Goal: Task Accomplishment & Management: Complete application form

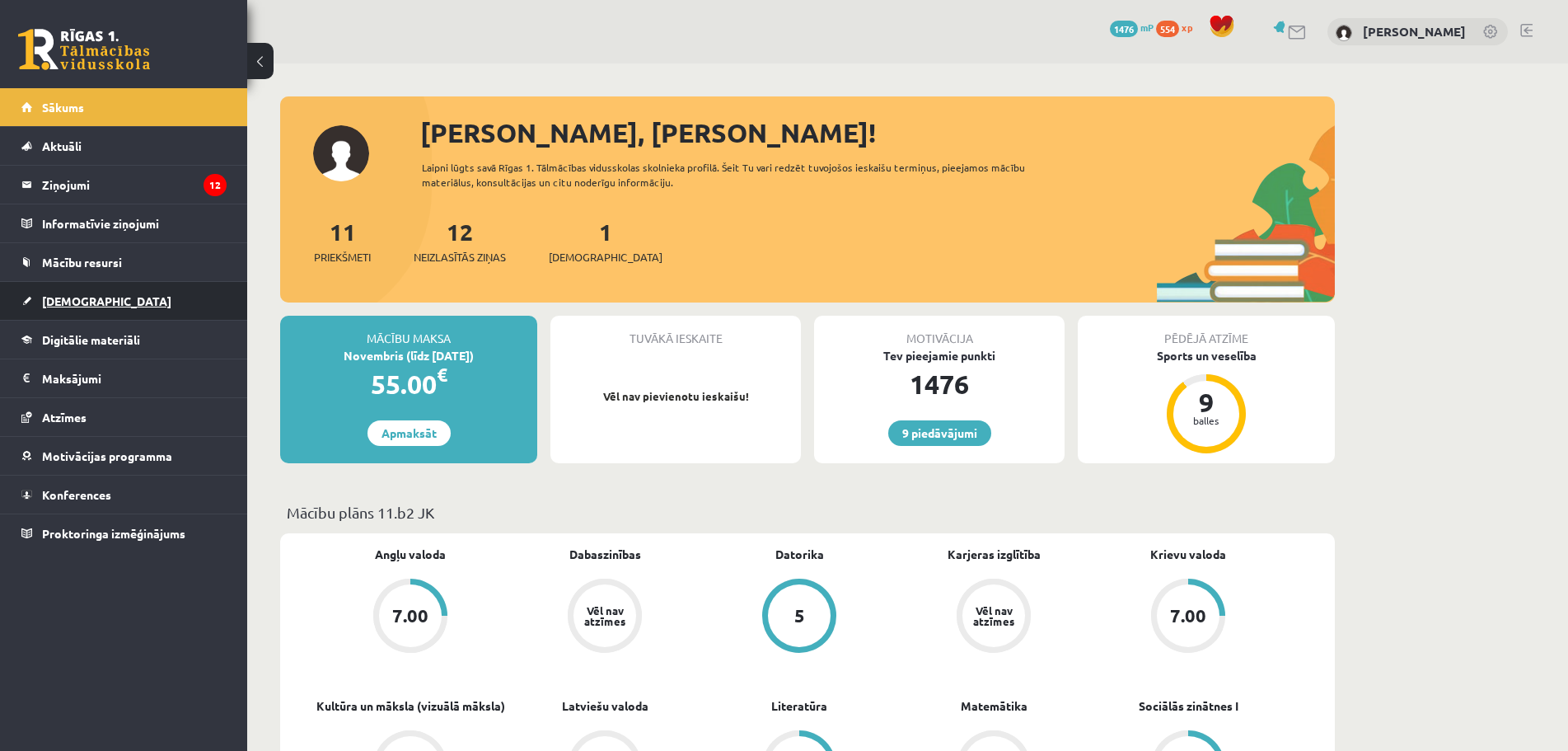
click at [58, 303] on span "[DEMOGRAPHIC_DATA]" at bounding box center [106, 301] width 129 height 15
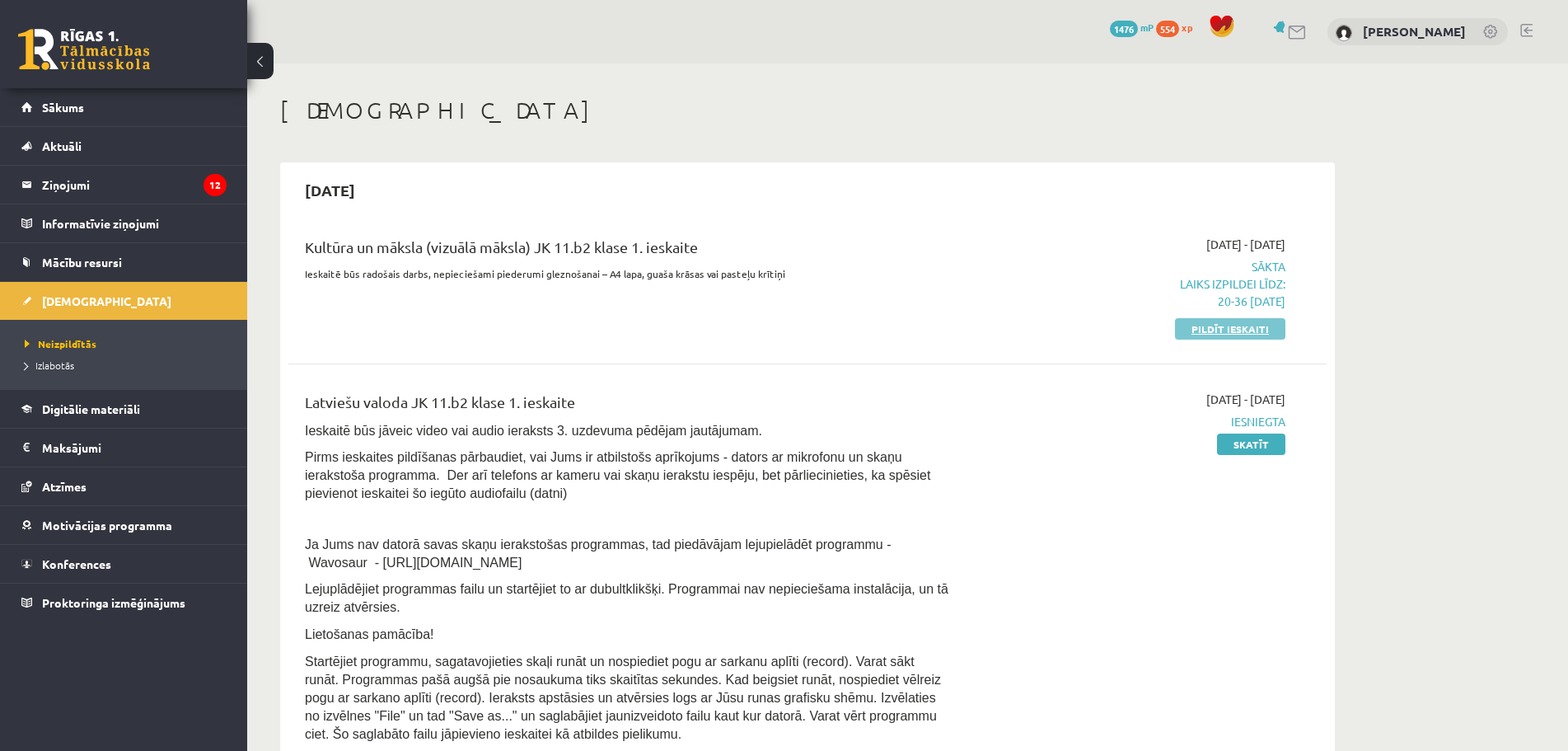
click at [1206, 323] on link "Pildīt ieskaiti" at bounding box center [1230, 329] width 110 height 21
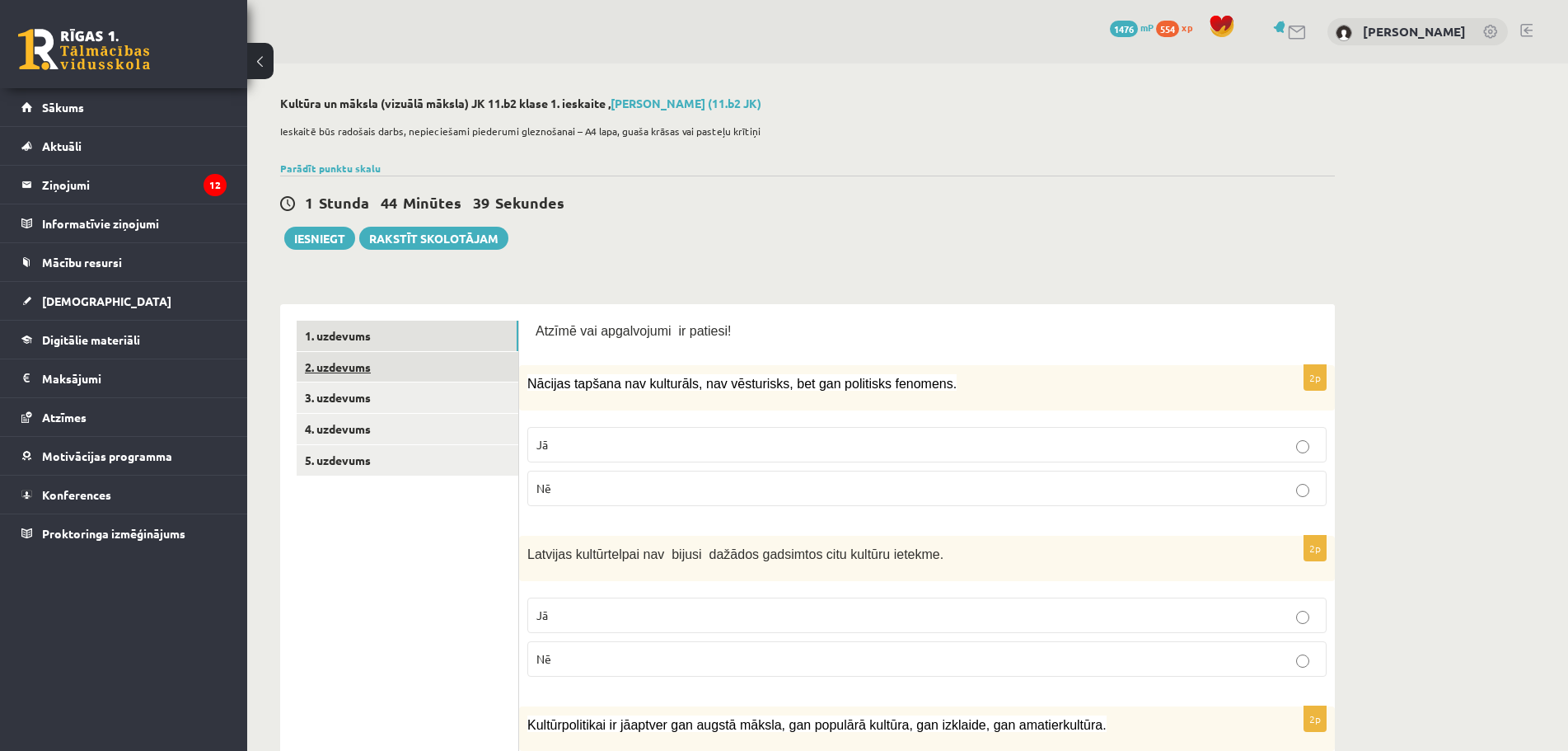
click at [344, 375] on link "2. uzdevums" at bounding box center [407, 367] width 222 height 31
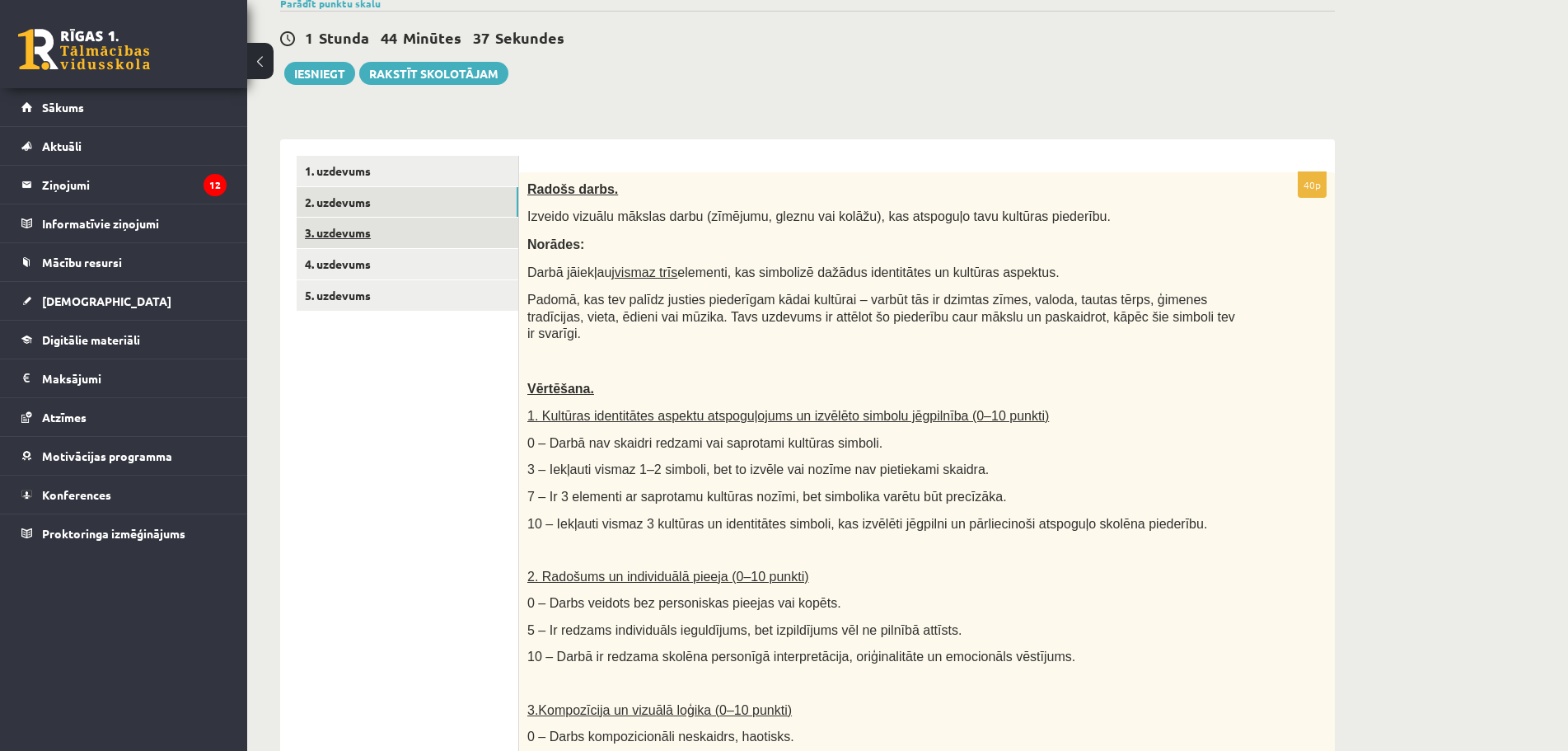
click at [335, 245] on link "3. uzdevums" at bounding box center [407, 232] width 222 height 31
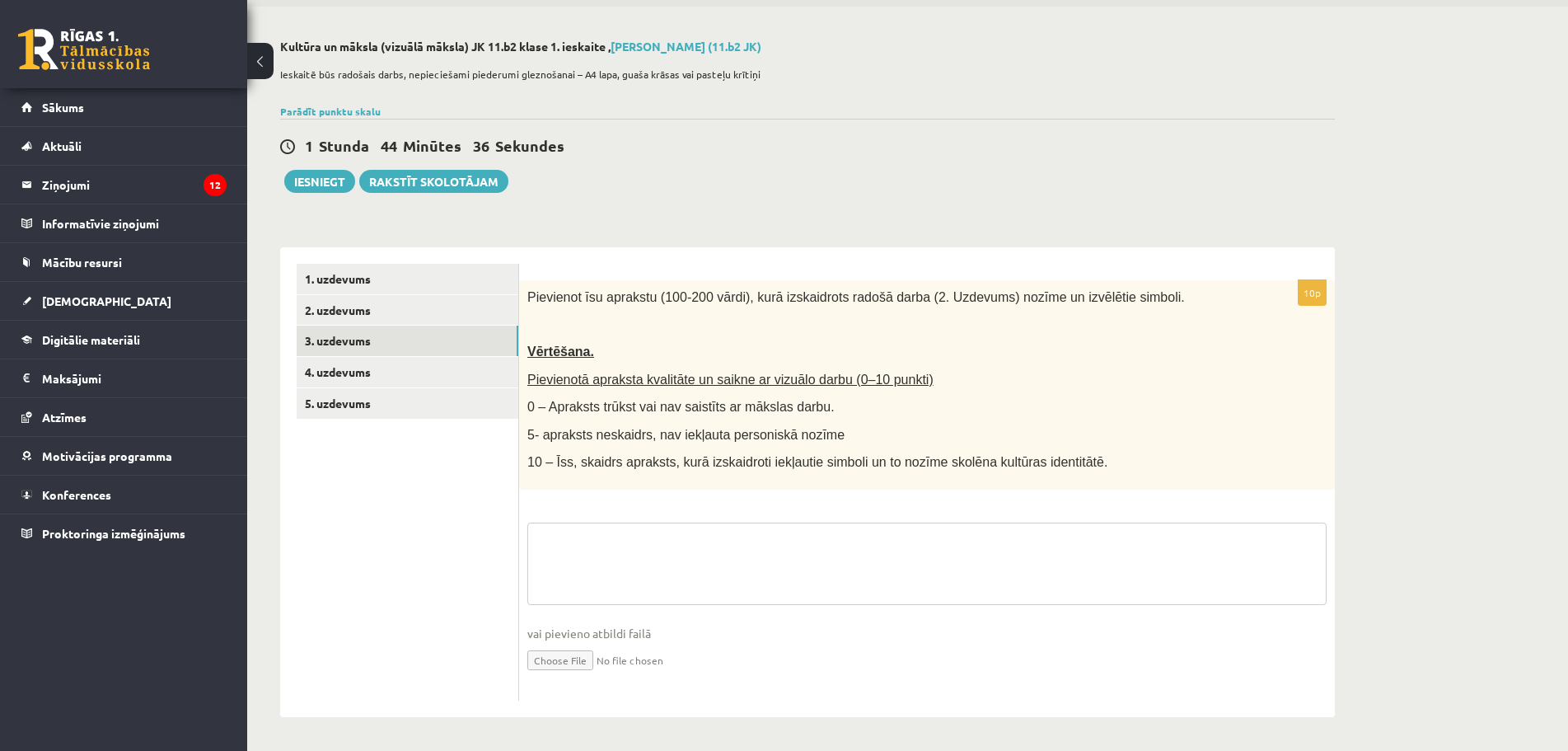
click at [688, 553] on textarea at bounding box center [927, 564] width 799 height 82
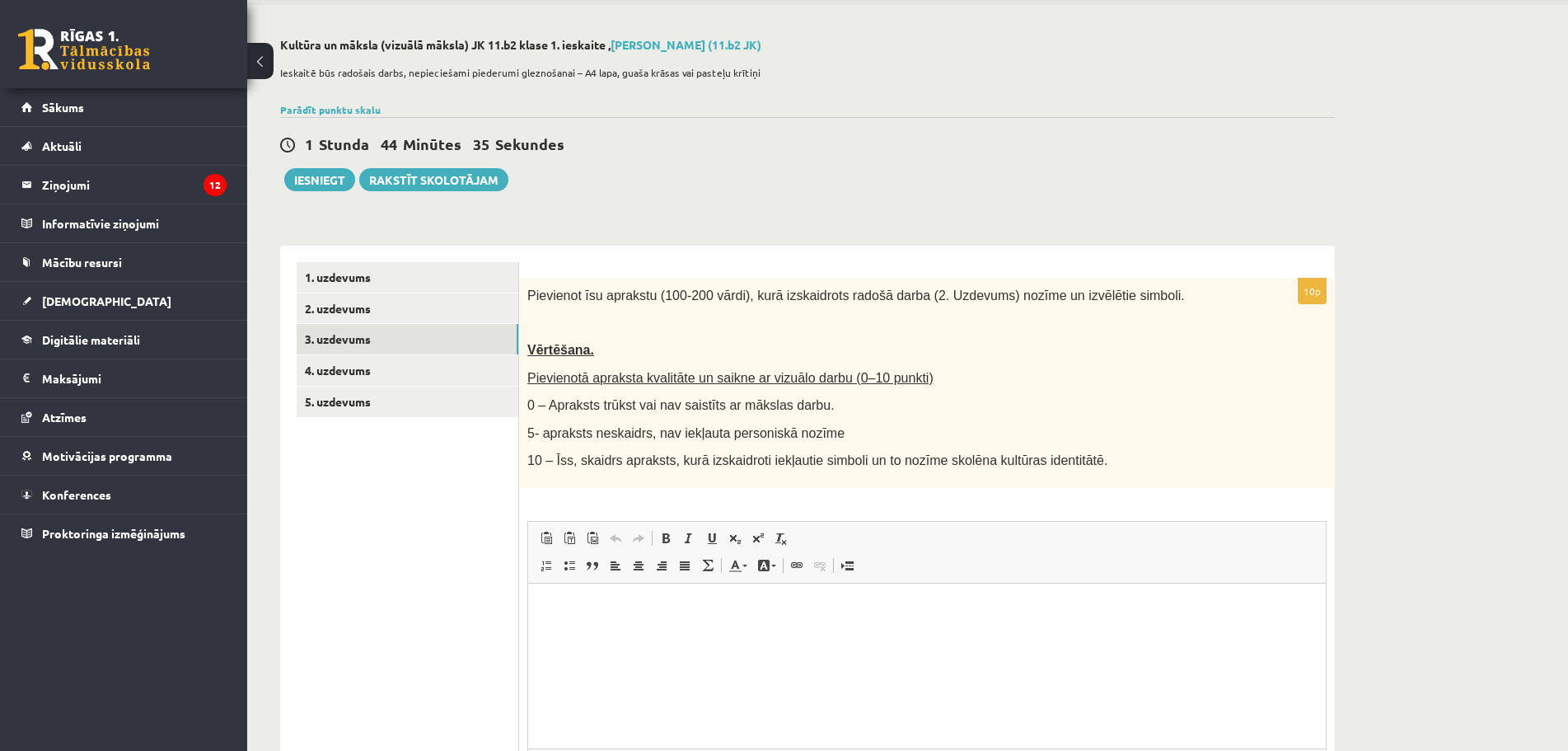
scroll to position [0, 0]
click at [685, 625] on html at bounding box center [927, 608] width 798 height 50
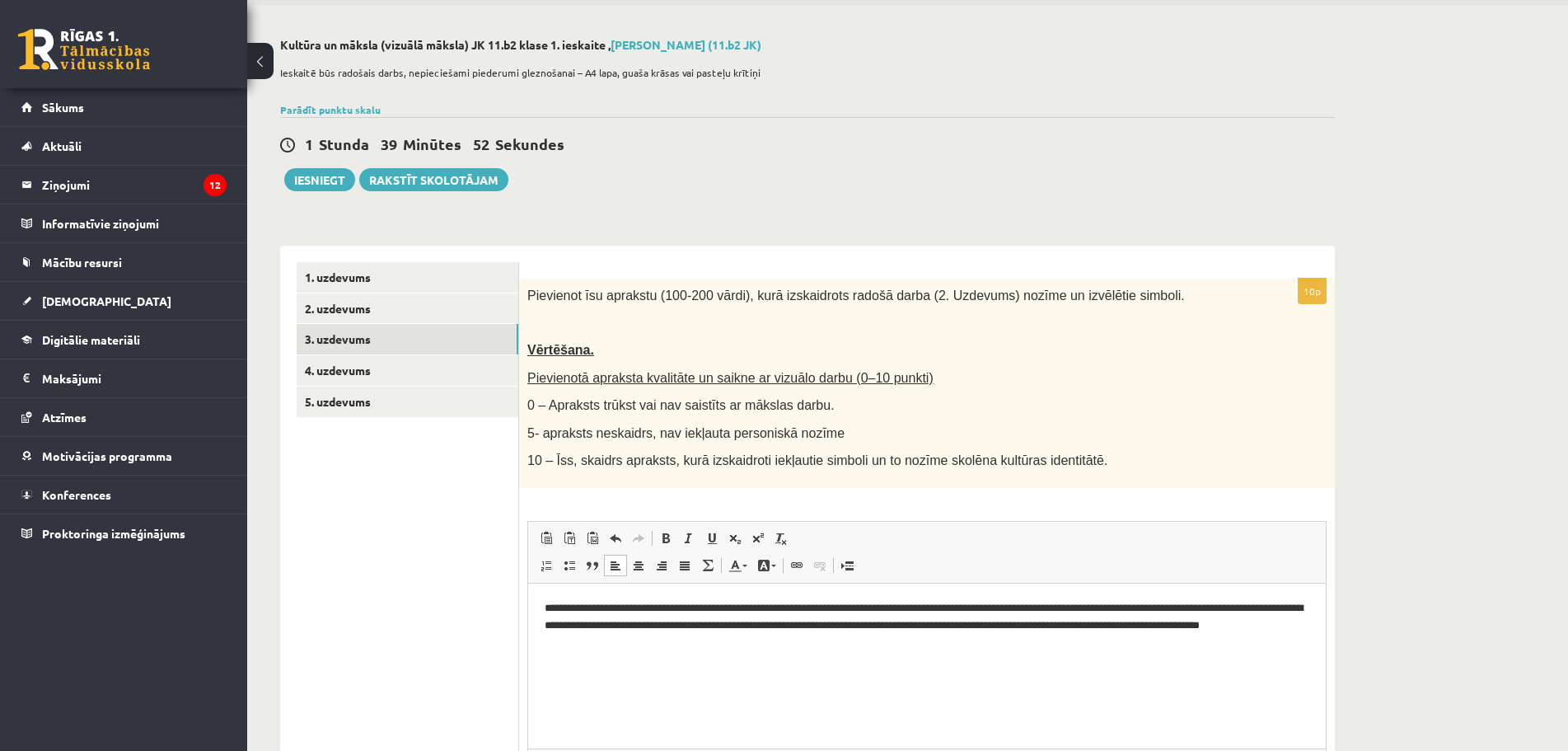
click at [710, 643] on p "**********" at bounding box center [927, 625] width 765 height 51
click at [340, 366] on link "4. uzdevums" at bounding box center [407, 370] width 222 height 31
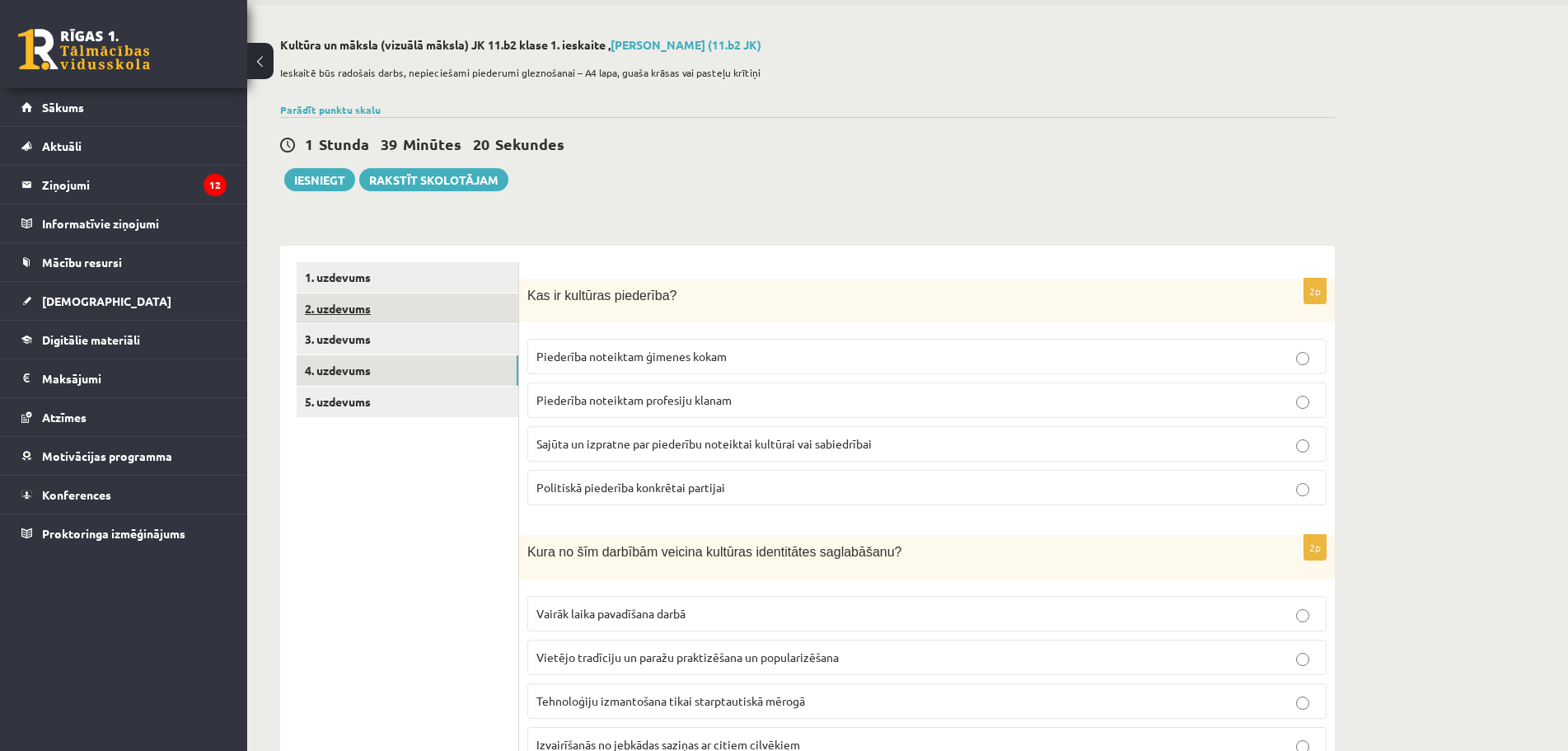
click at [359, 307] on link "2. uzdevums" at bounding box center [407, 308] width 222 height 31
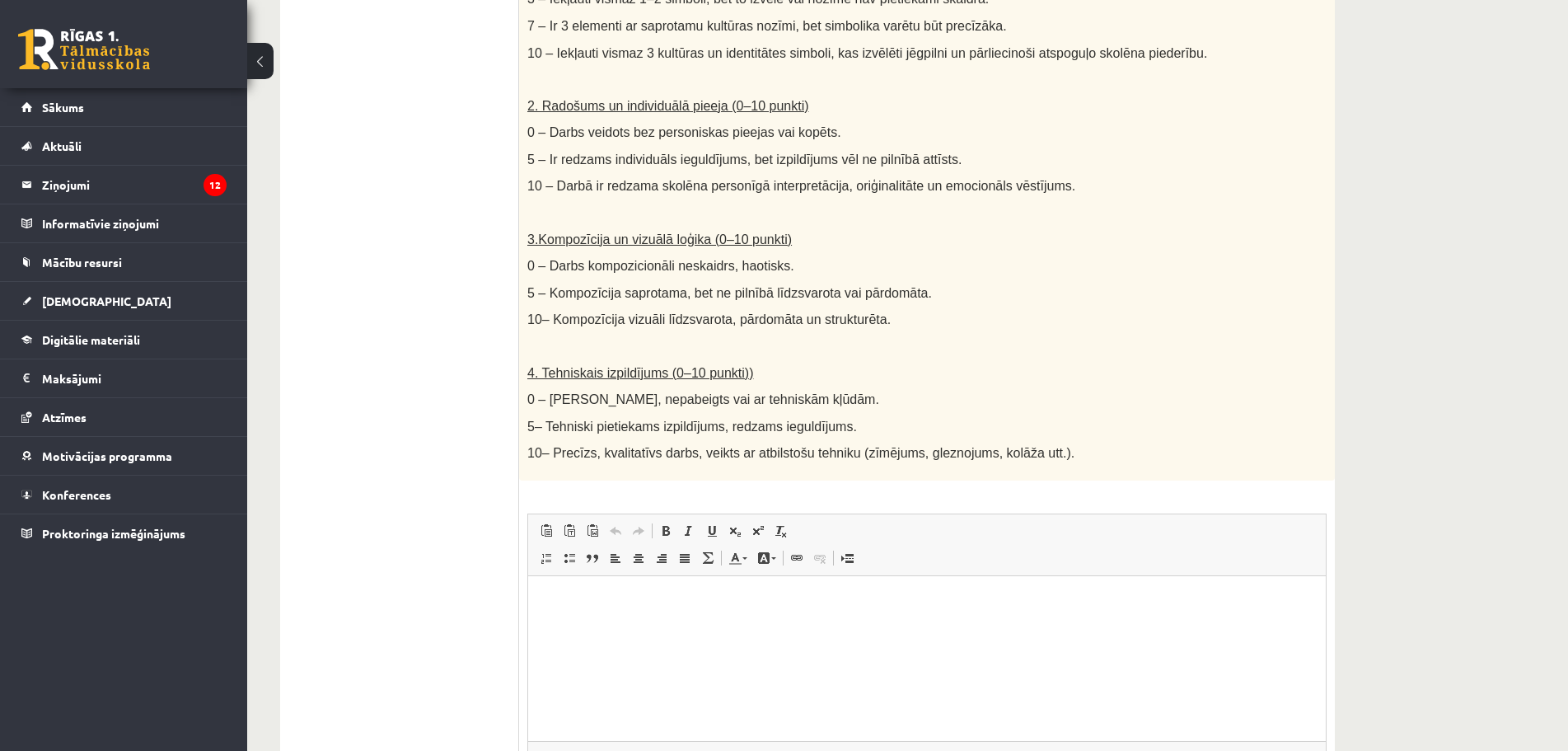
scroll to position [775, 0]
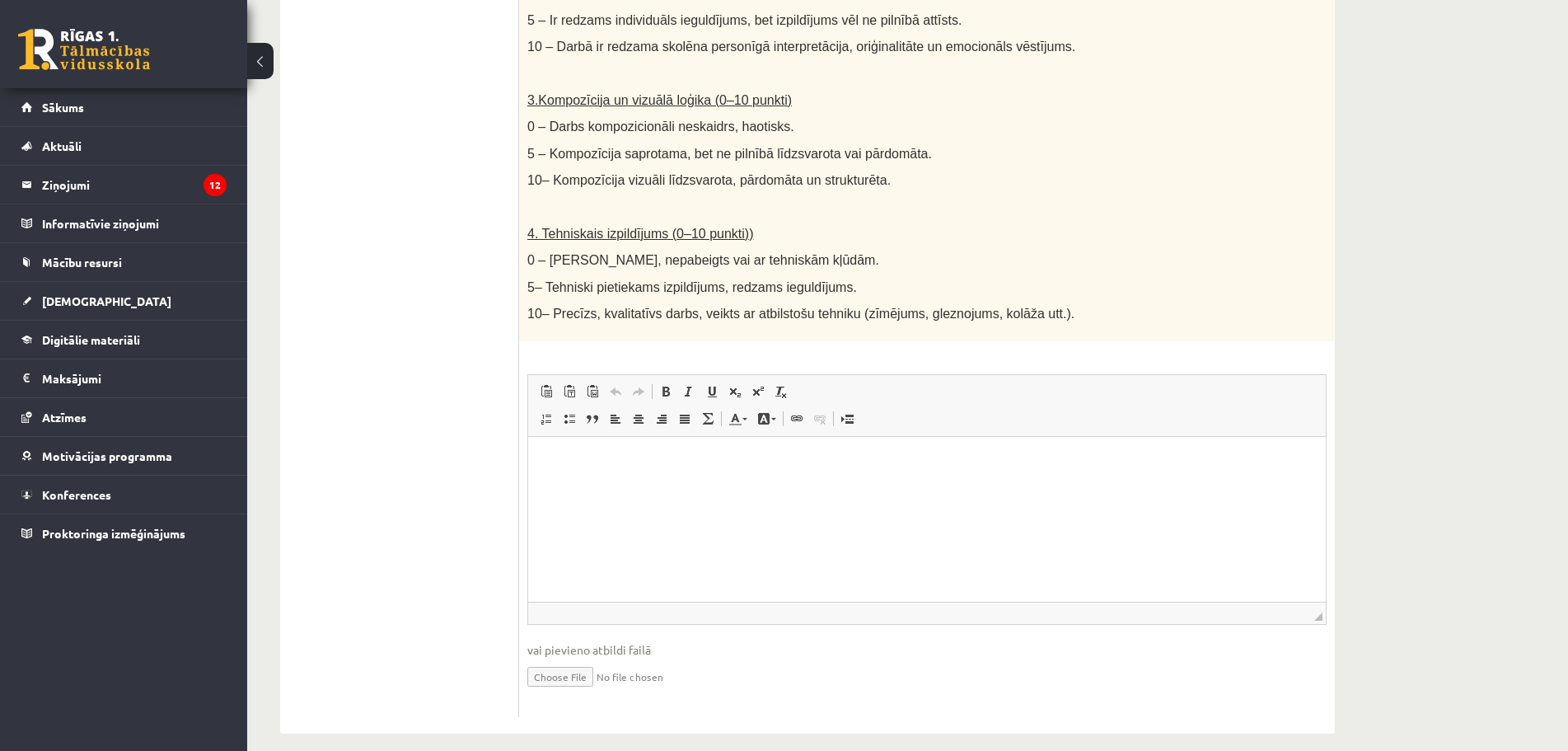
click at [574, 660] on input "file" at bounding box center [927, 675] width 799 height 34
type input "**********"
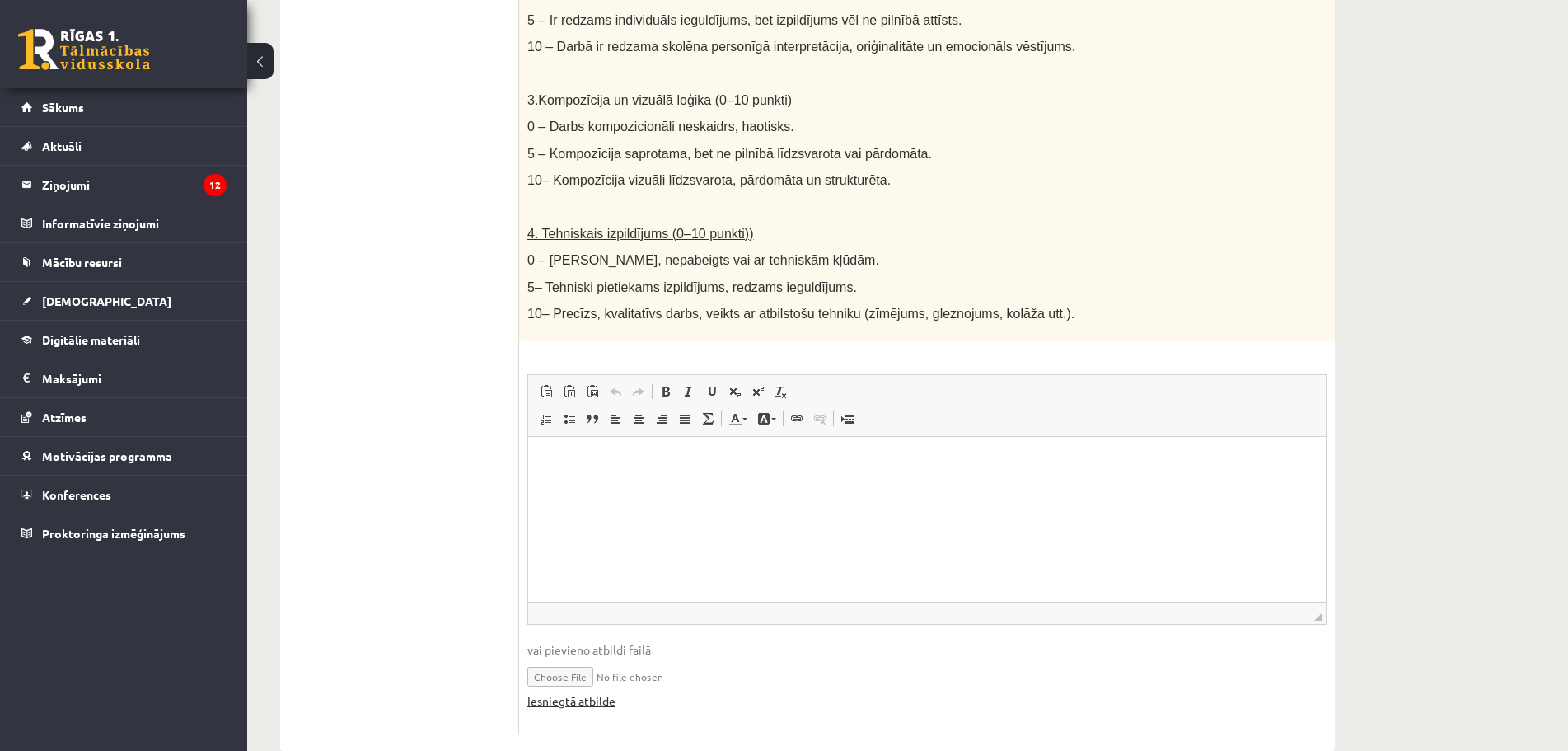
click at [557, 692] on link "Iesniegtā atbilde" at bounding box center [571, 701] width 88 height 17
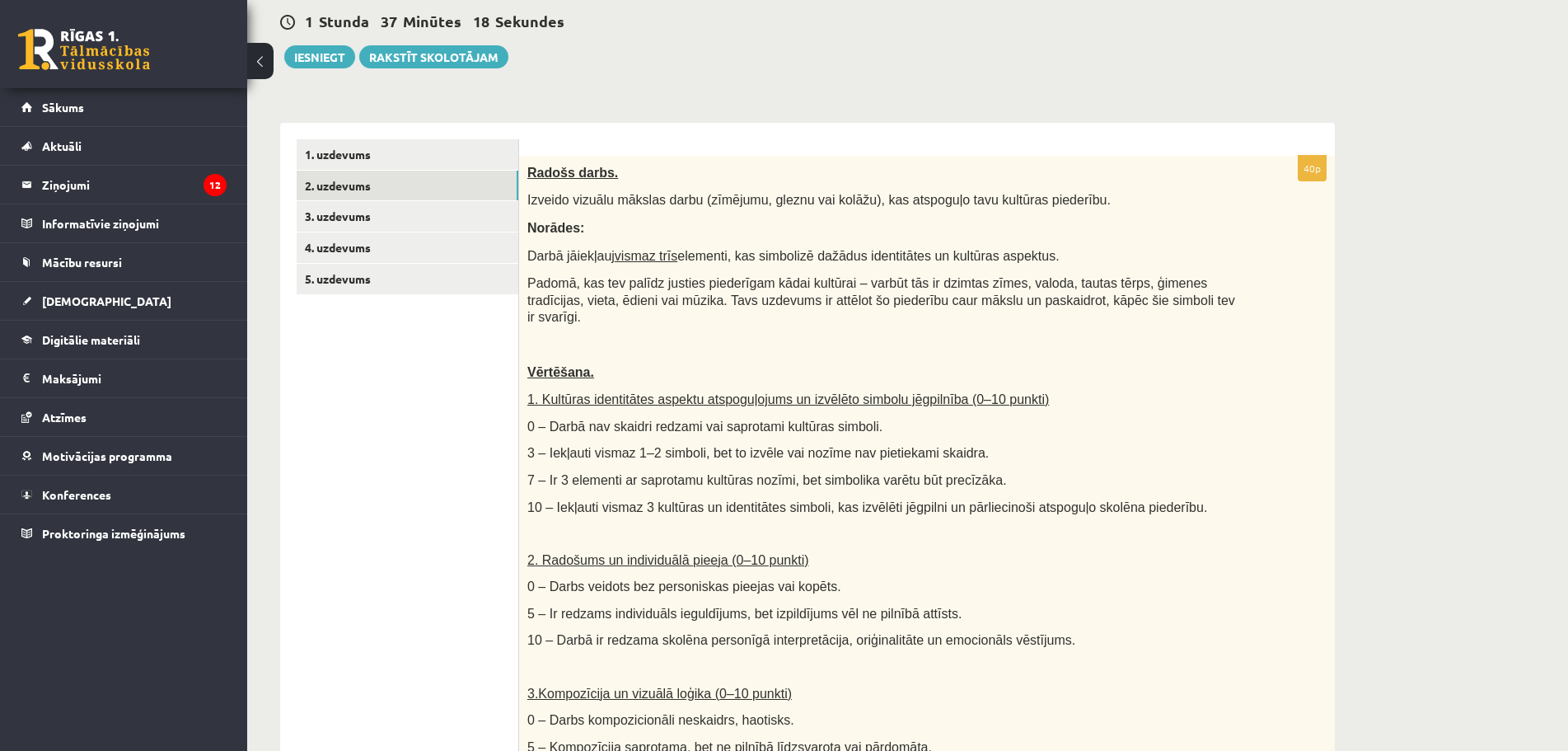
scroll to position [0, 0]
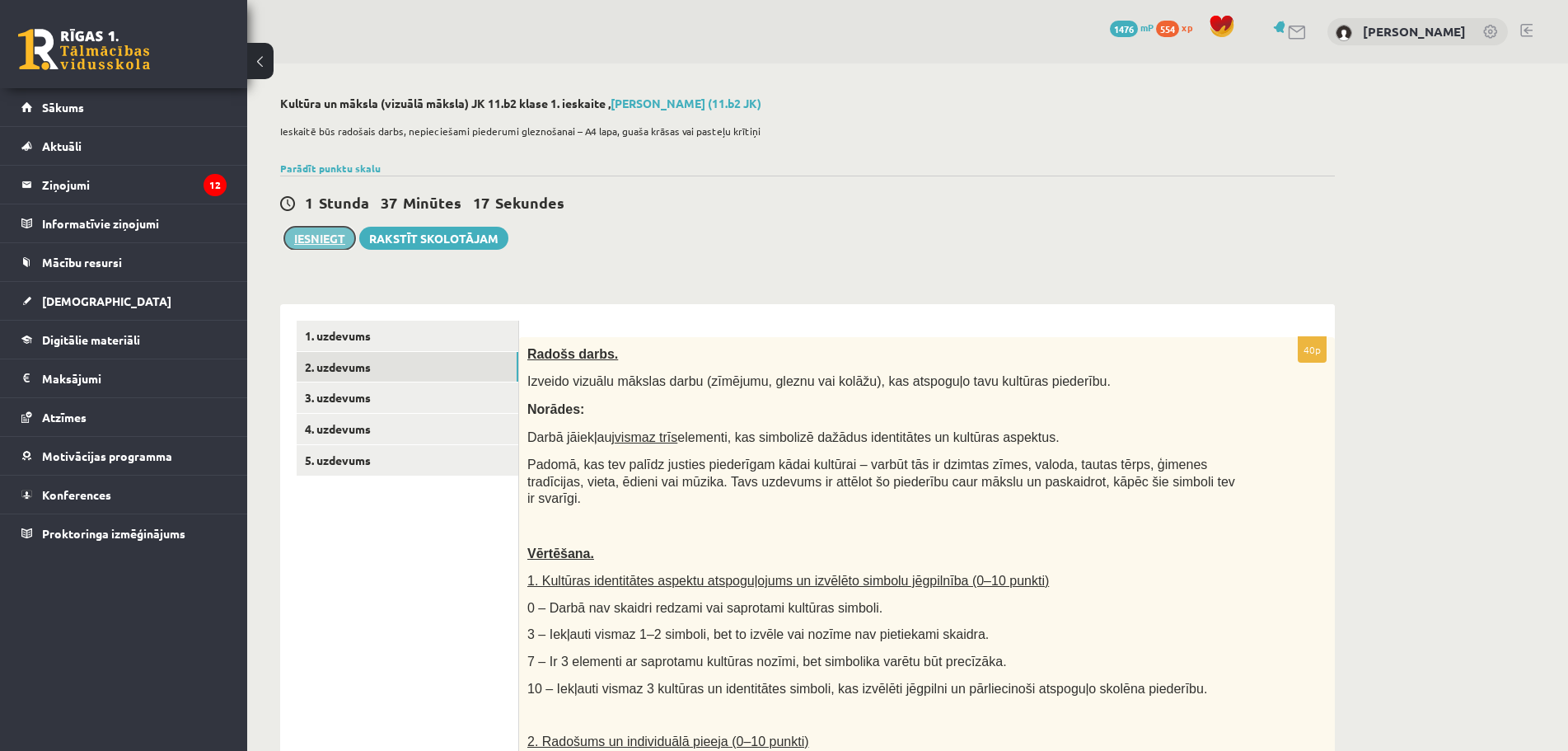
click at [316, 242] on button "Iesniegt" at bounding box center [320, 238] width 71 height 23
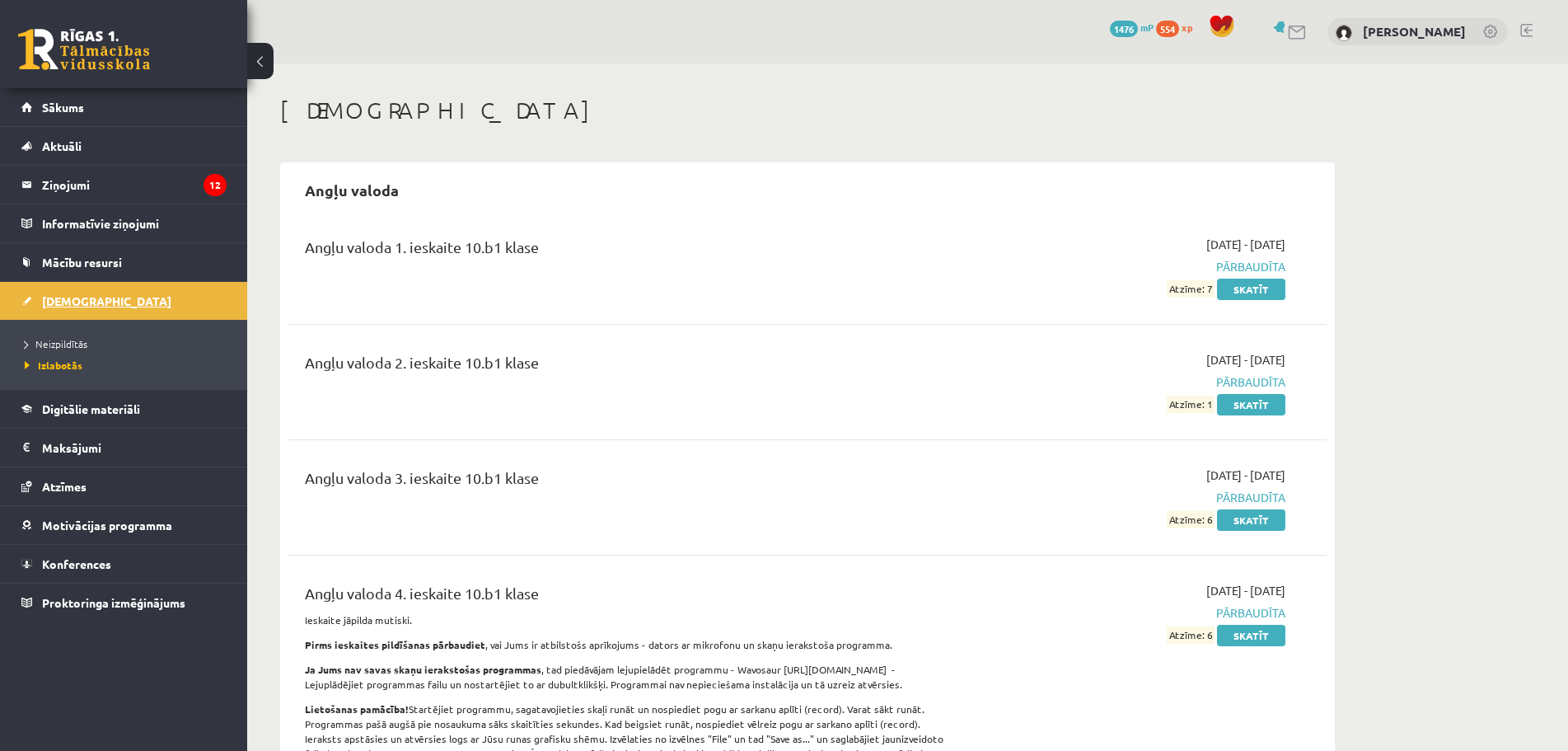
click at [67, 293] on link "[DEMOGRAPHIC_DATA]" at bounding box center [124, 301] width 205 height 38
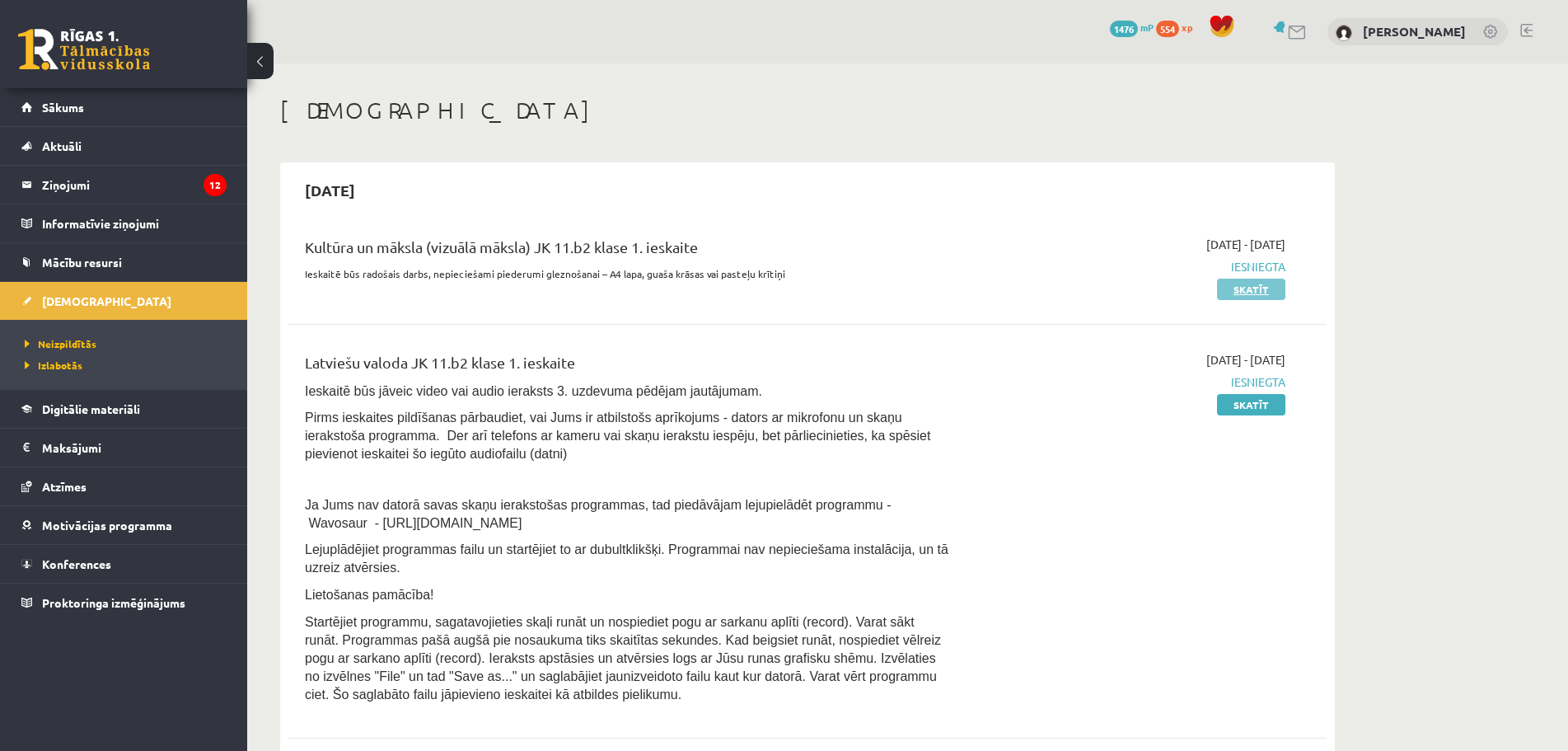
click at [1267, 291] on link "Skatīt" at bounding box center [1251, 289] width 68 height 21
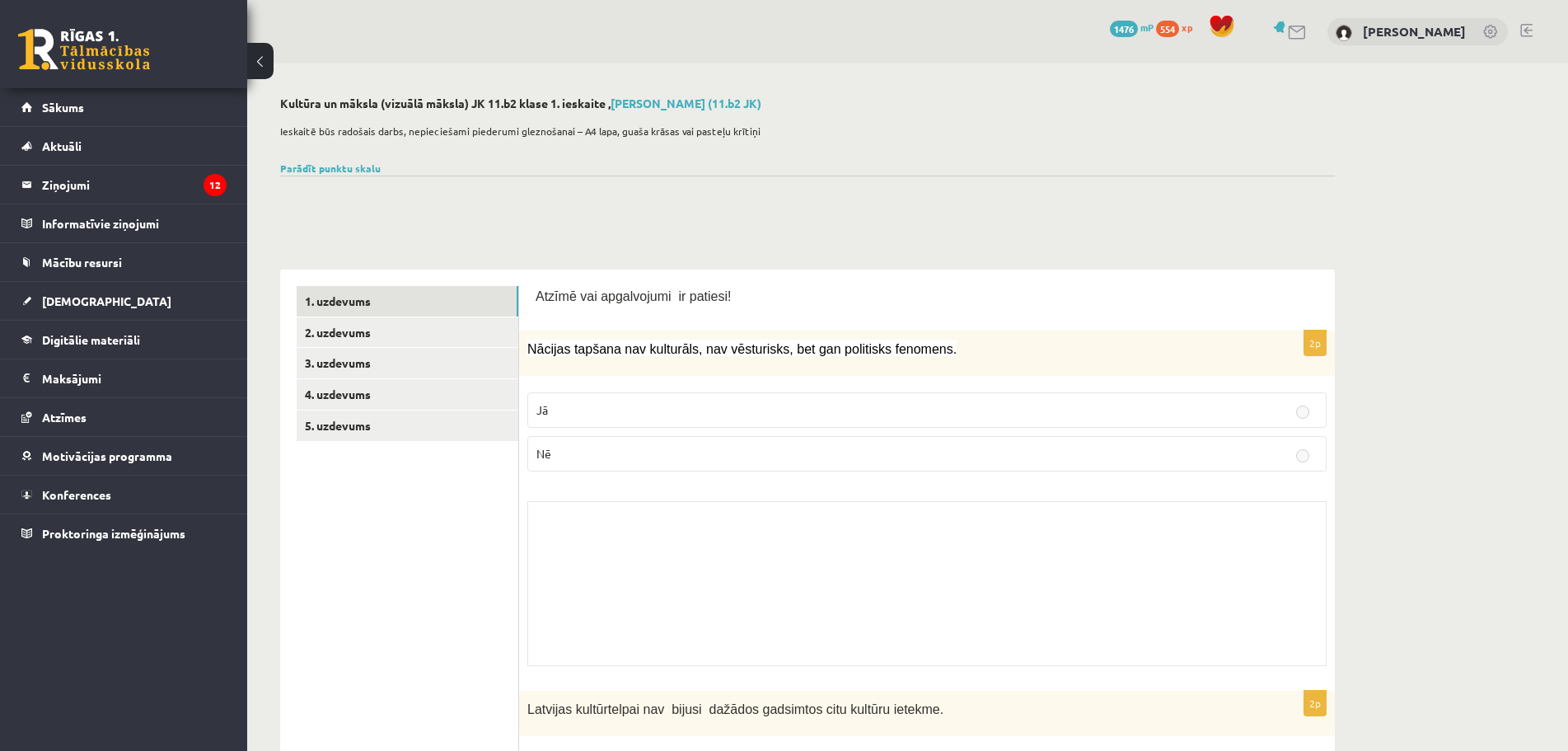
scroll to position [82, 0]
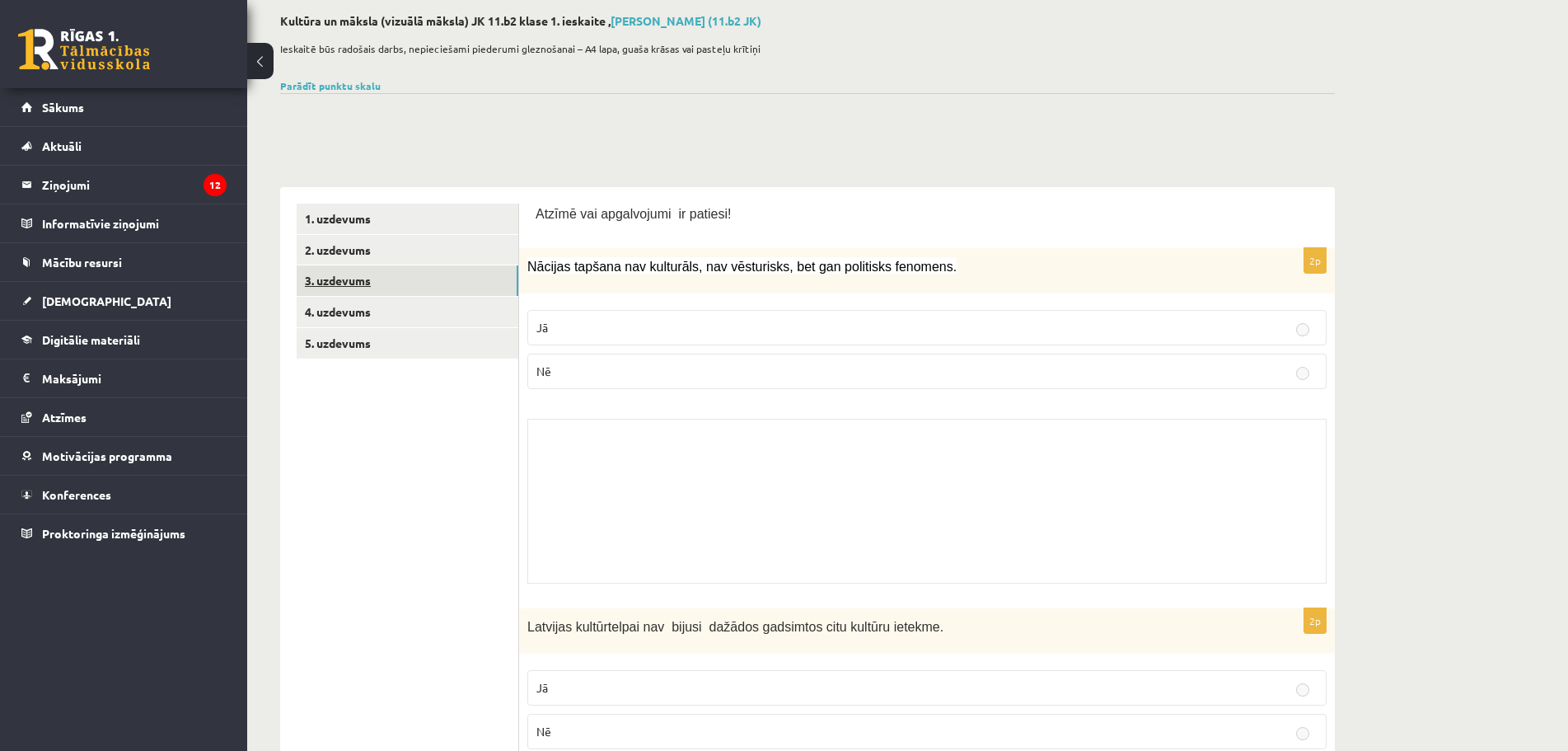
click at [358, 279] on link "3. uzdevums" at bounding box center [407, 280] width 222 height 31
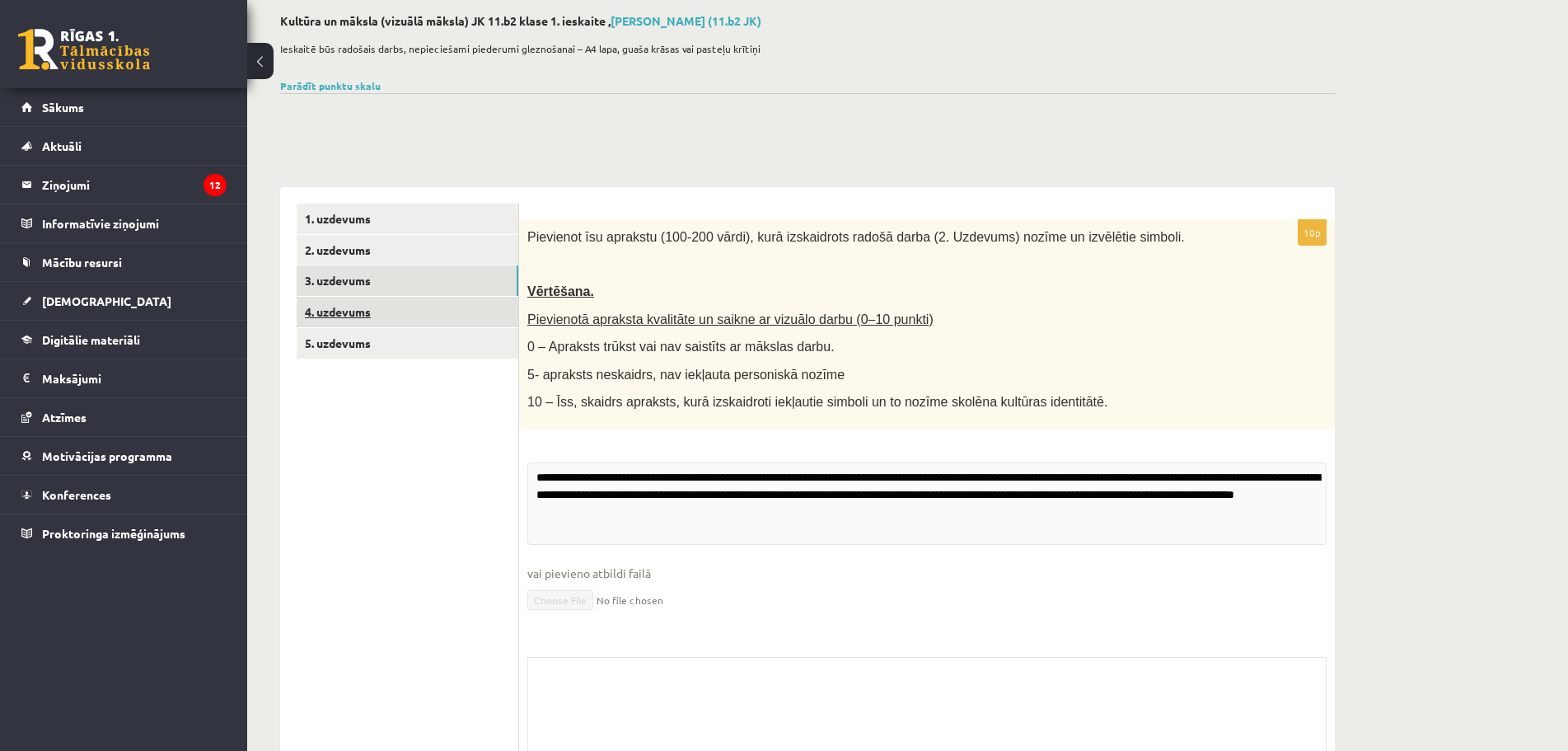
click at [348, 303] on link "4. uzdevums" at bounding box center [407, 312] width 222 height 31
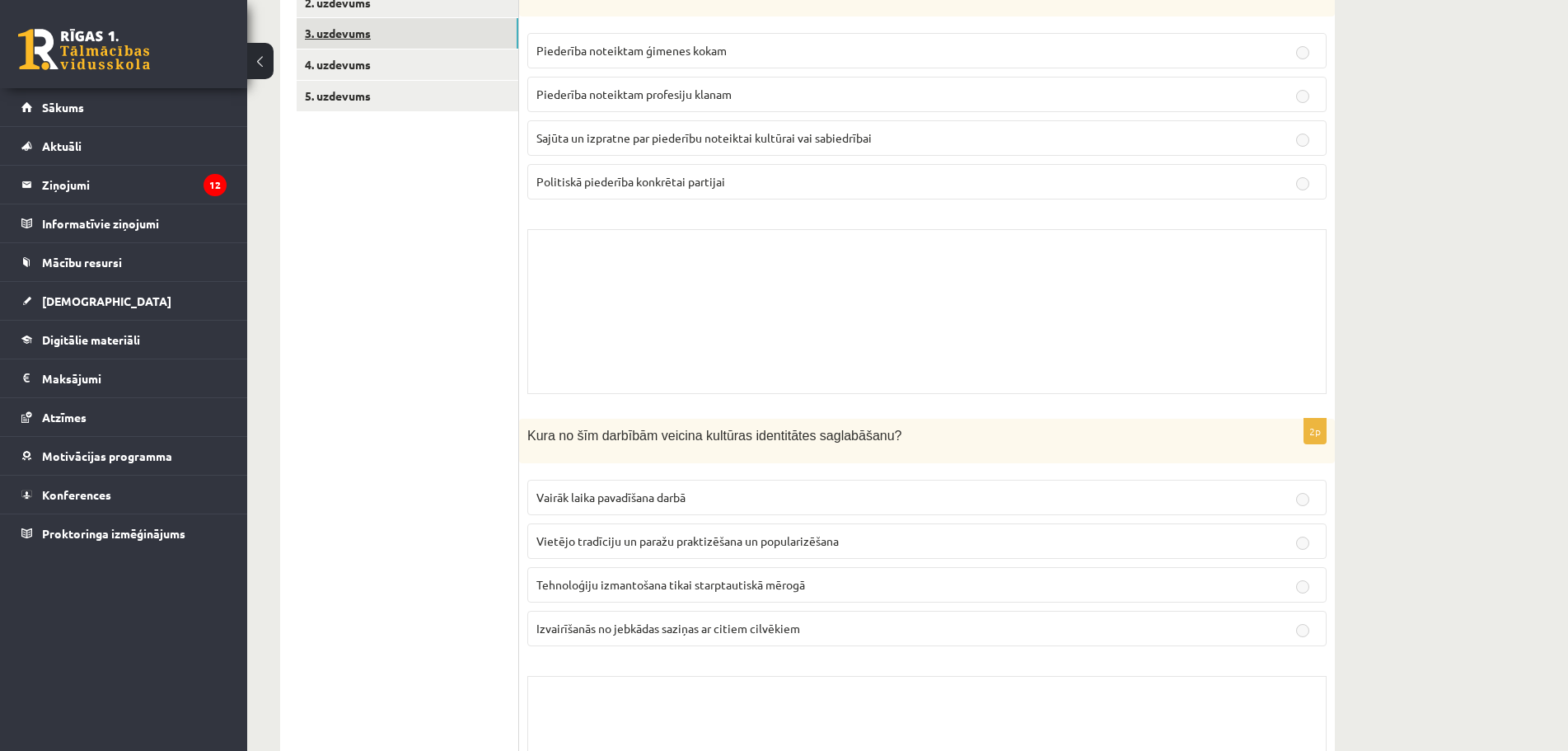
drag, startPoint x: 348, startPoint y: 35, endPoint x: 411, endPoint y: 102, distance: 92.0
click at [349, 35] on link "3. uzdevums" at bounding box center [407, 33] width 222 height 31
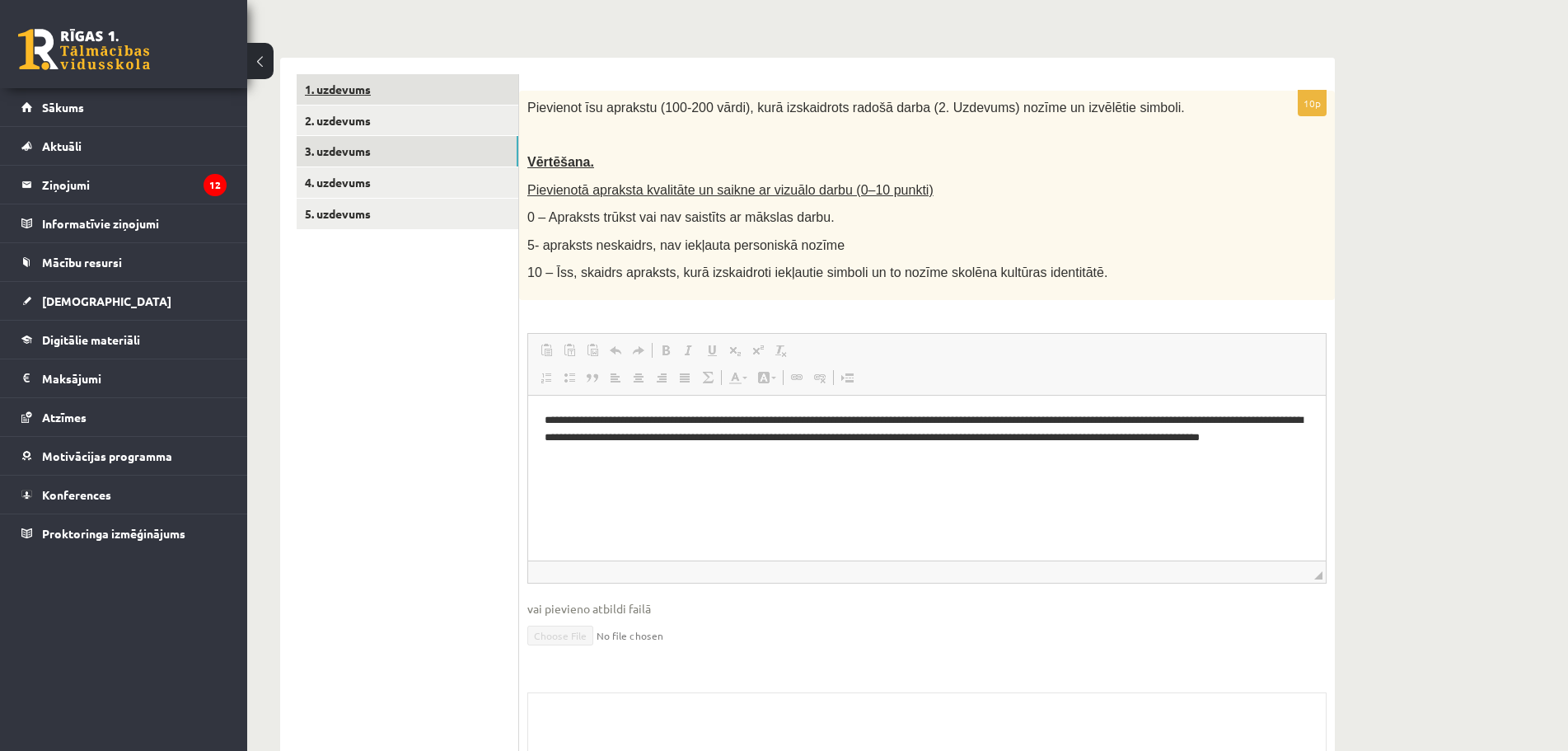
scroll to position [129, 0]
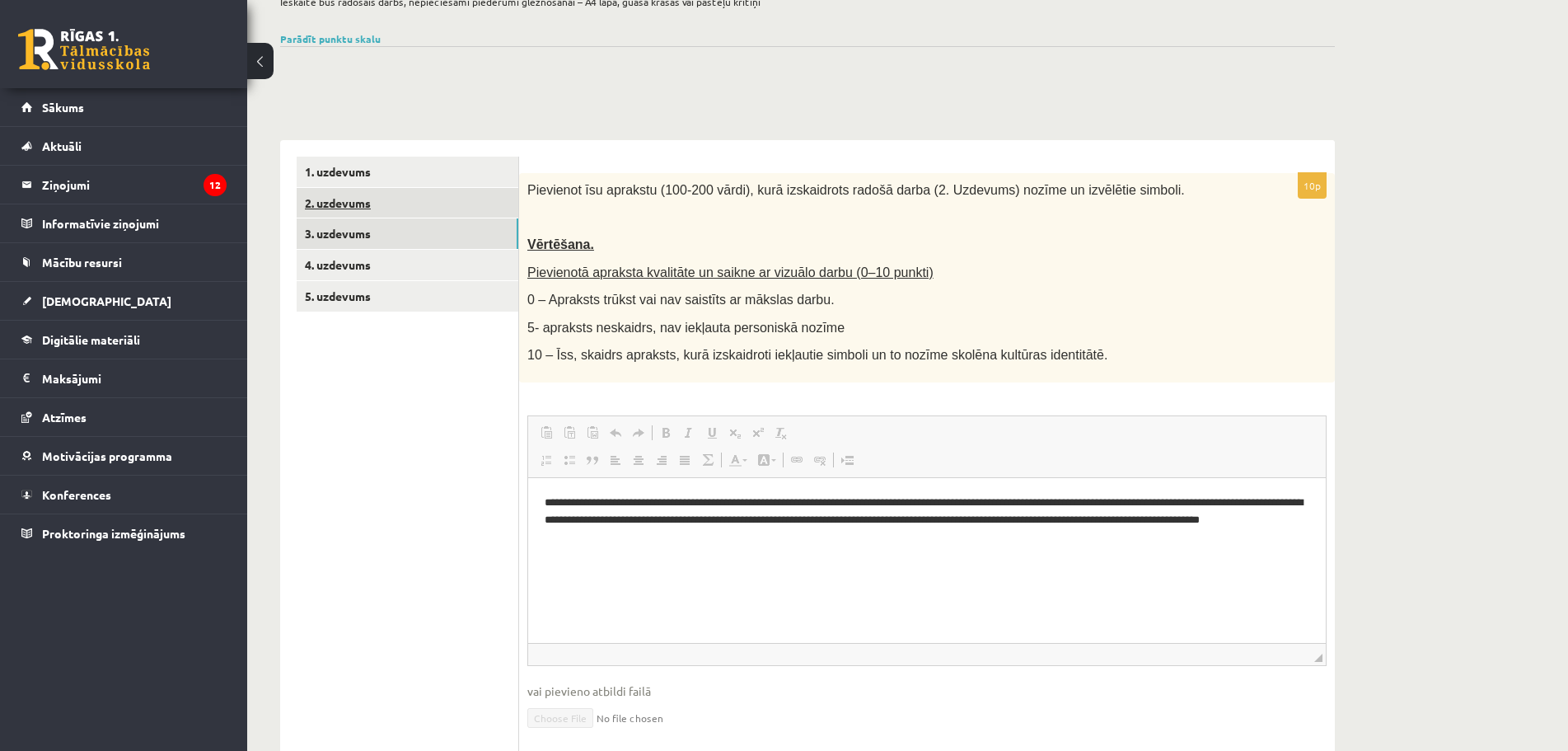
click at [338, 210] on link "2. uzdevums" at bounding box center [407, 203] width 222 height 31
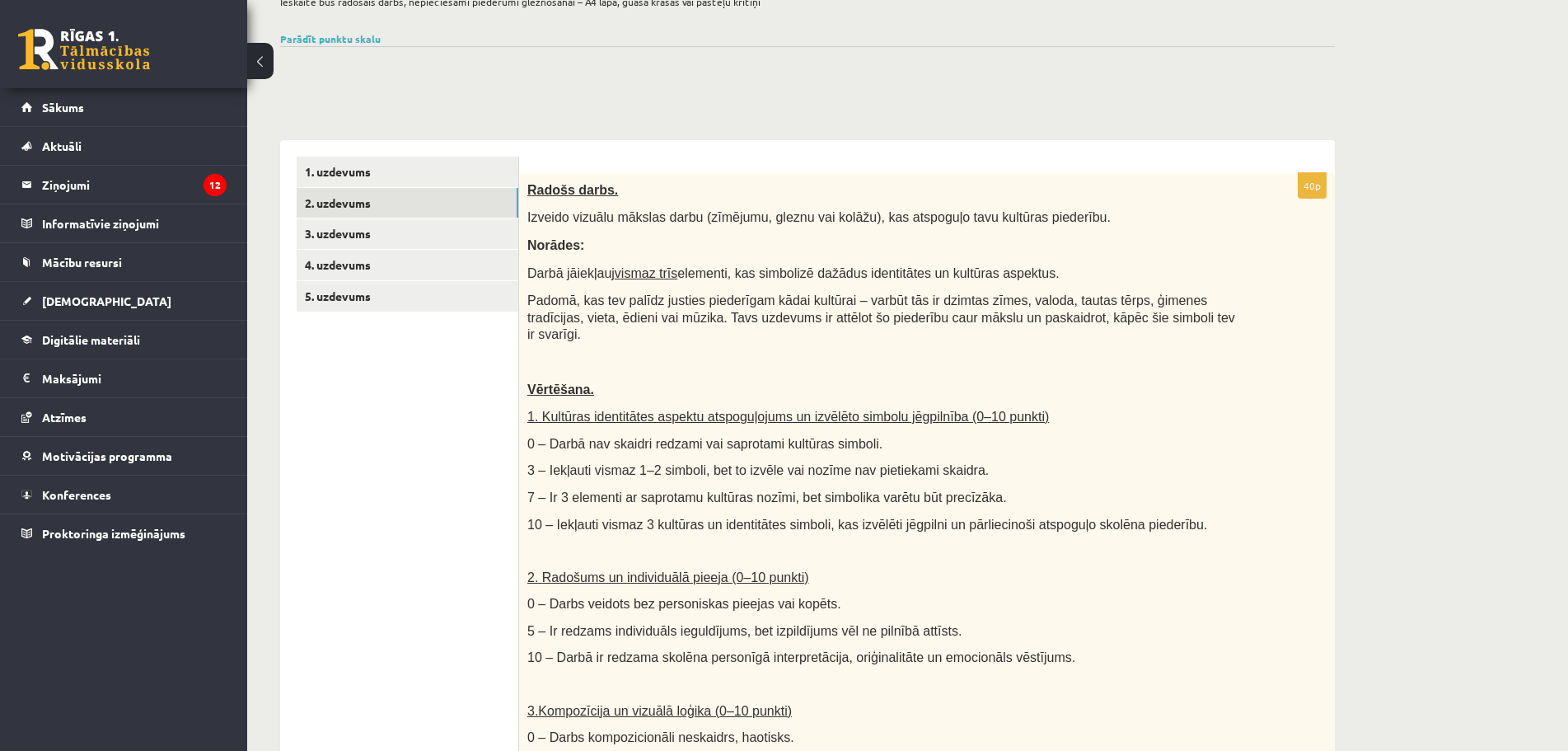
scroll to position [377, 0]
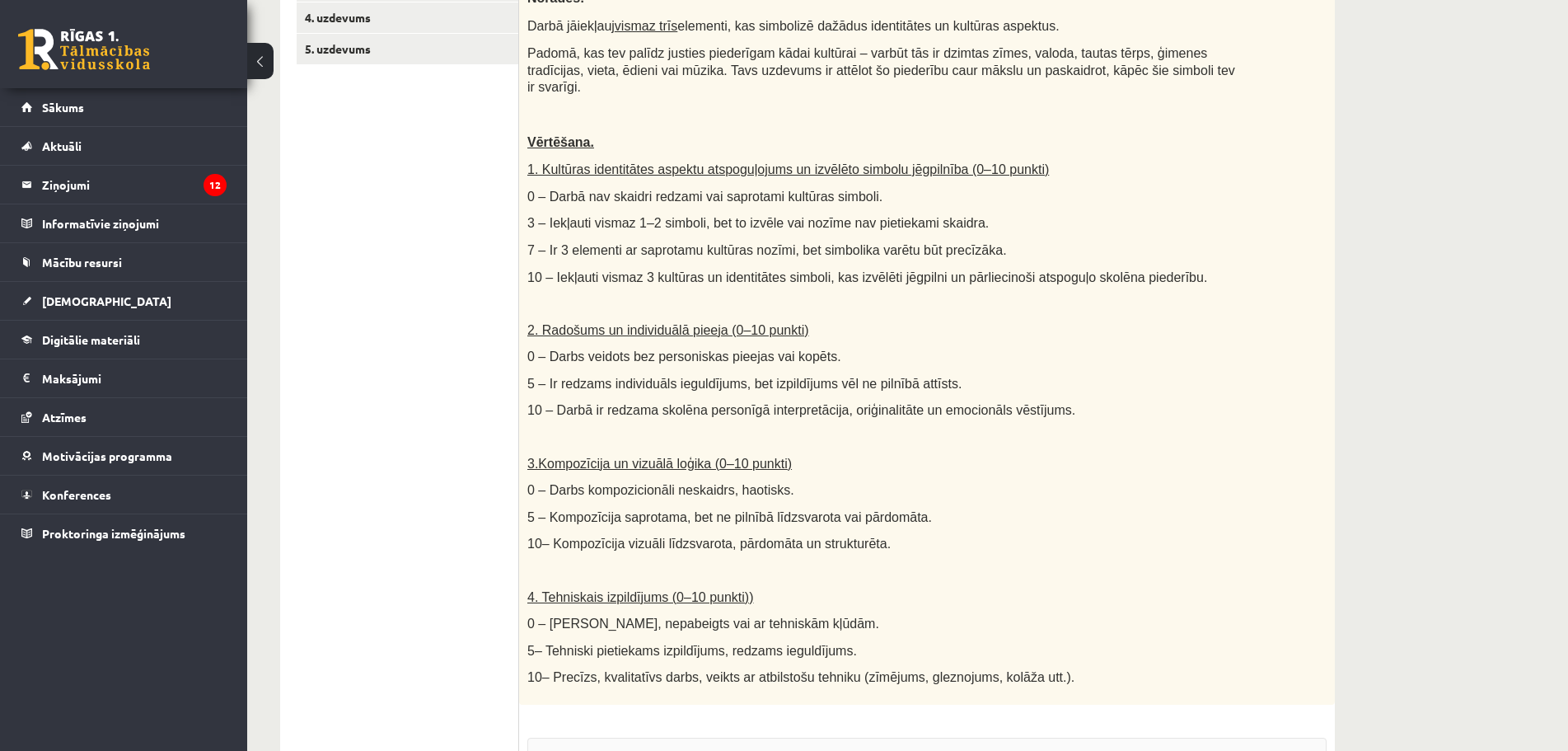
drag, startPoint x: 469, startPoint y: 308, endPoint x: 472, endPoint y: 420, distance: 112.0
drag, startPoint x: 438, startPoint y: 327, endPoint x: 434, endPoint y: 355, distance: 28.3
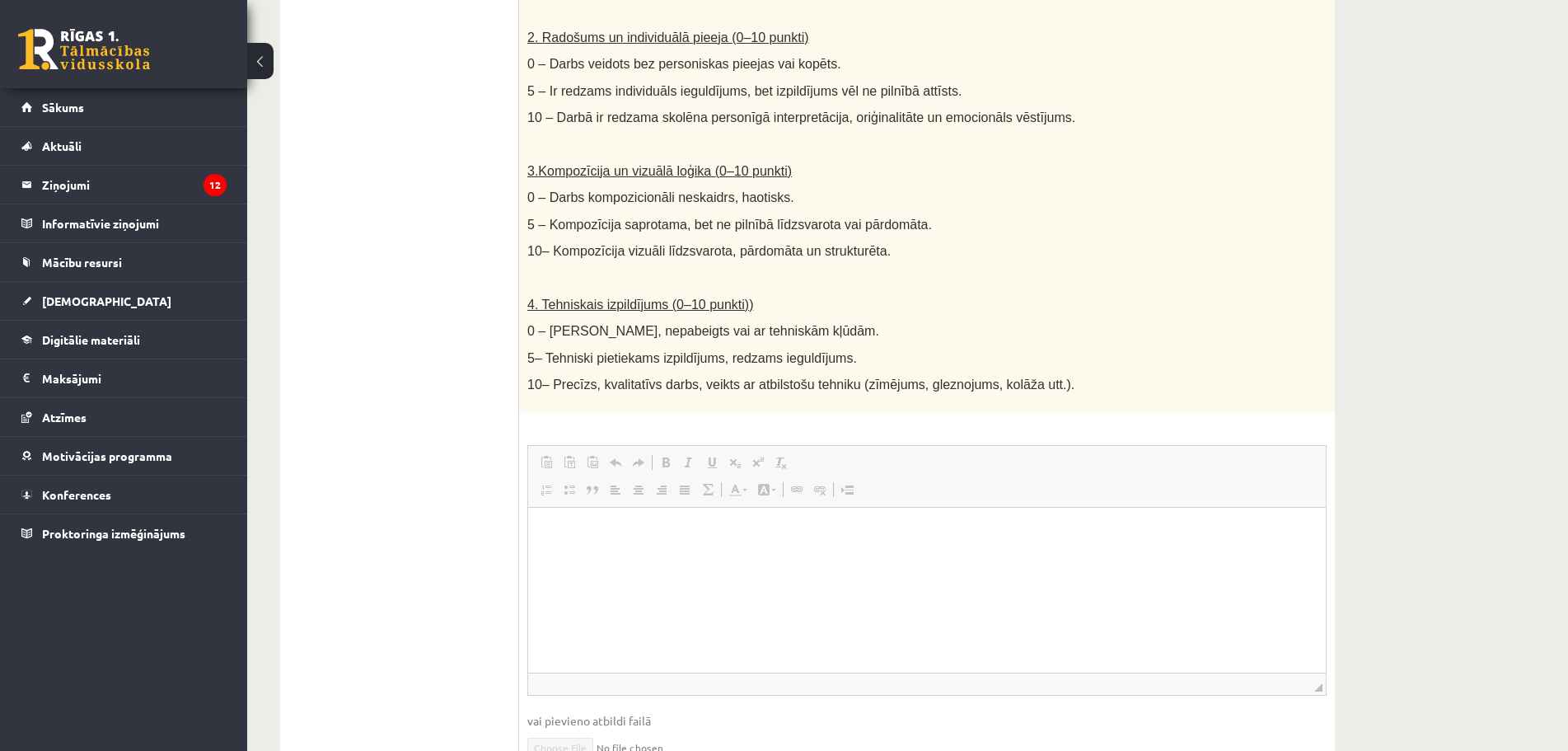
scroll to position [946, 0]
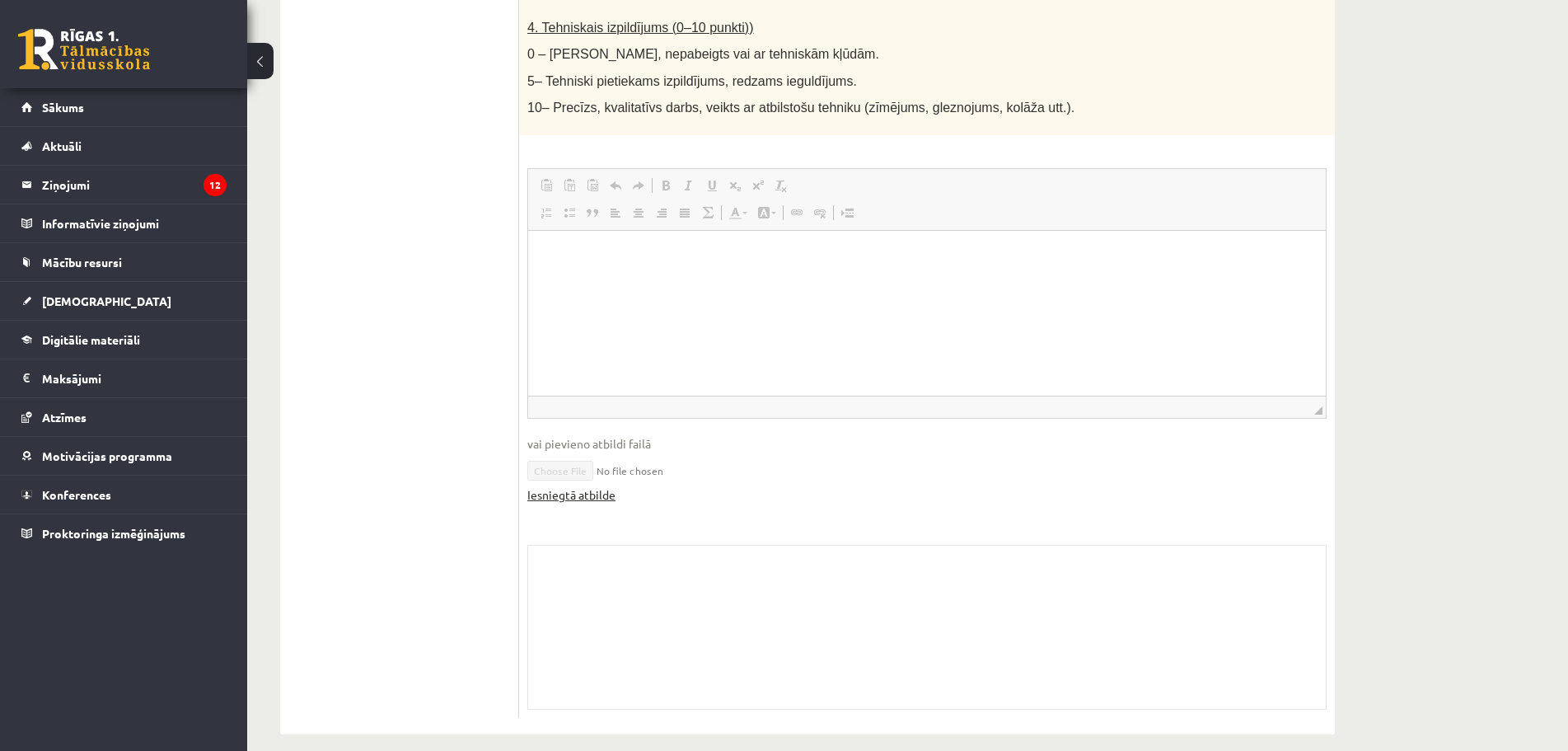
click at [569, 486] on link "Iesniegtā atbilde" at bounding box center [571, 495] width 88 height 17
click at [565, 486] on link "Iesniegtā atbilde" at bounding box center [571, 495] width 88 height 17
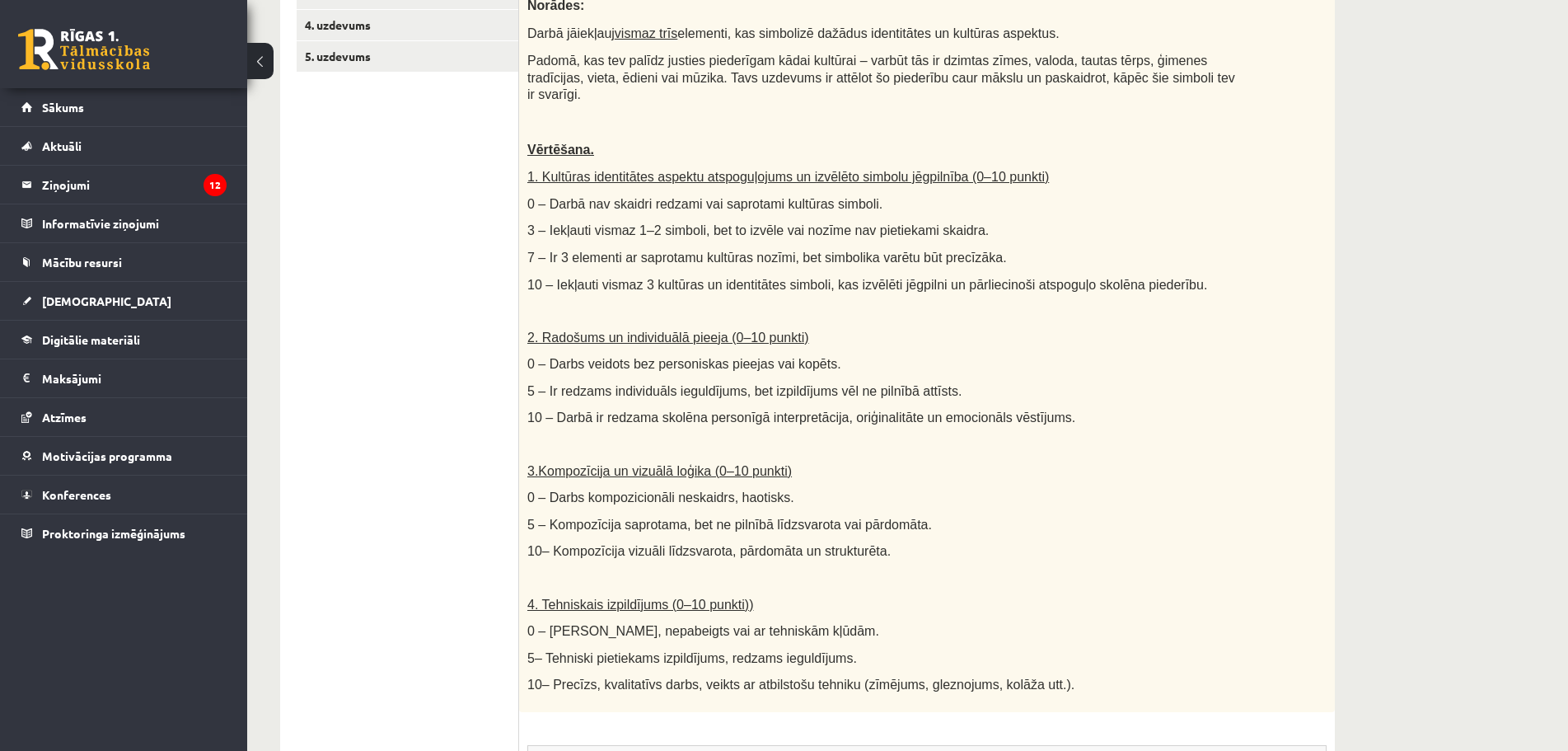
scroll to position [122, 0]
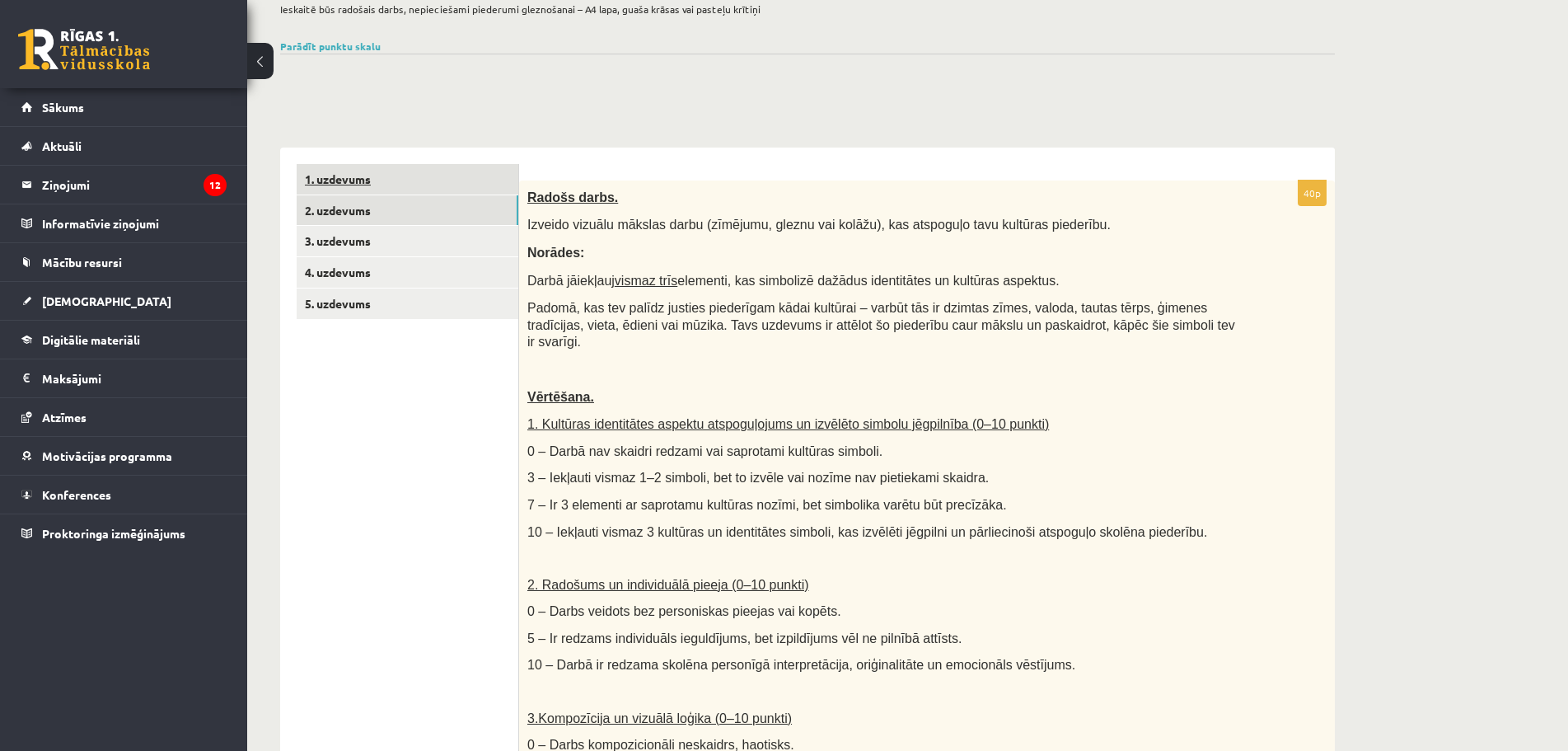
click at [334, 176] on link "1. uzdevums" at bounding box center [407, 179] width 222 height 31
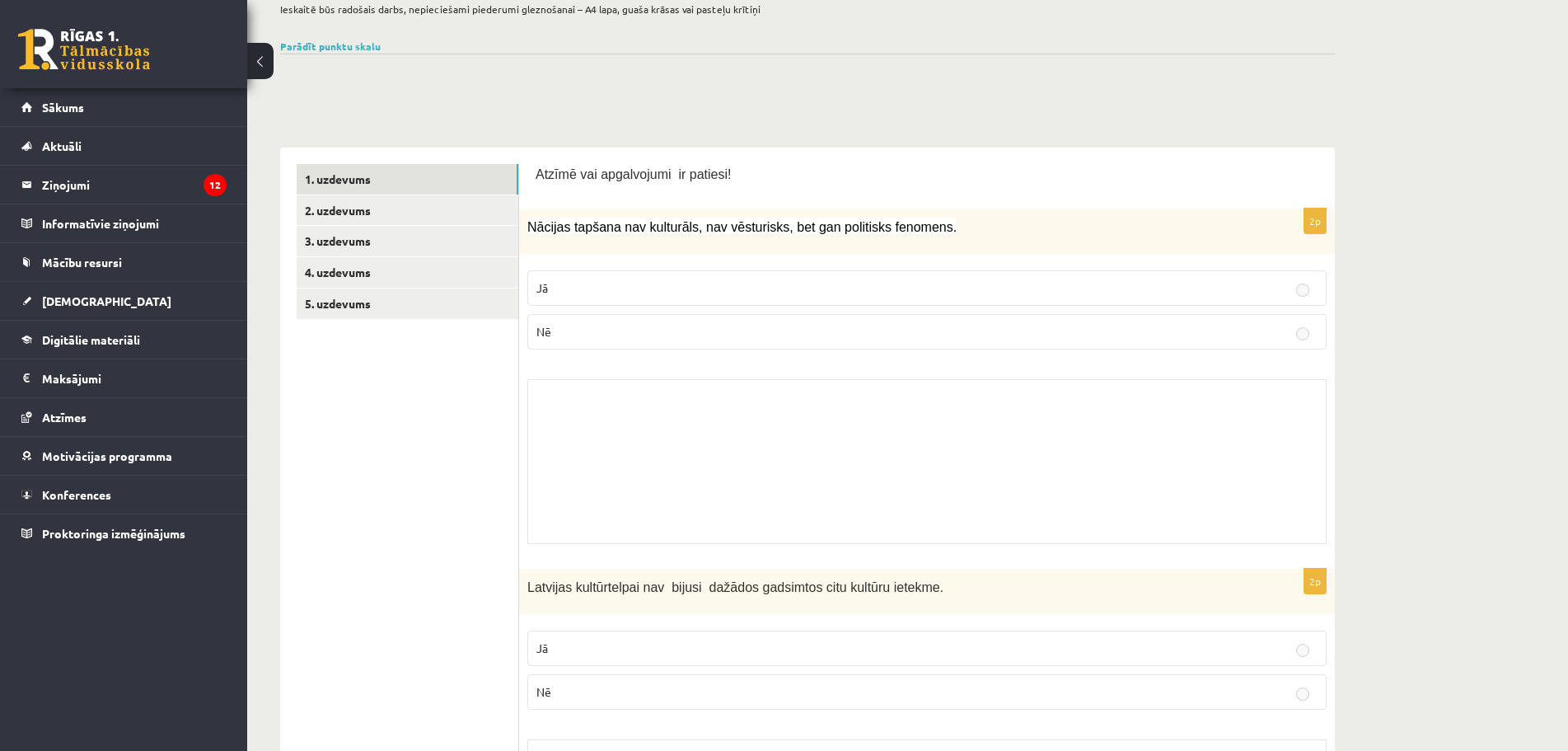
scroll to position [0, 0]
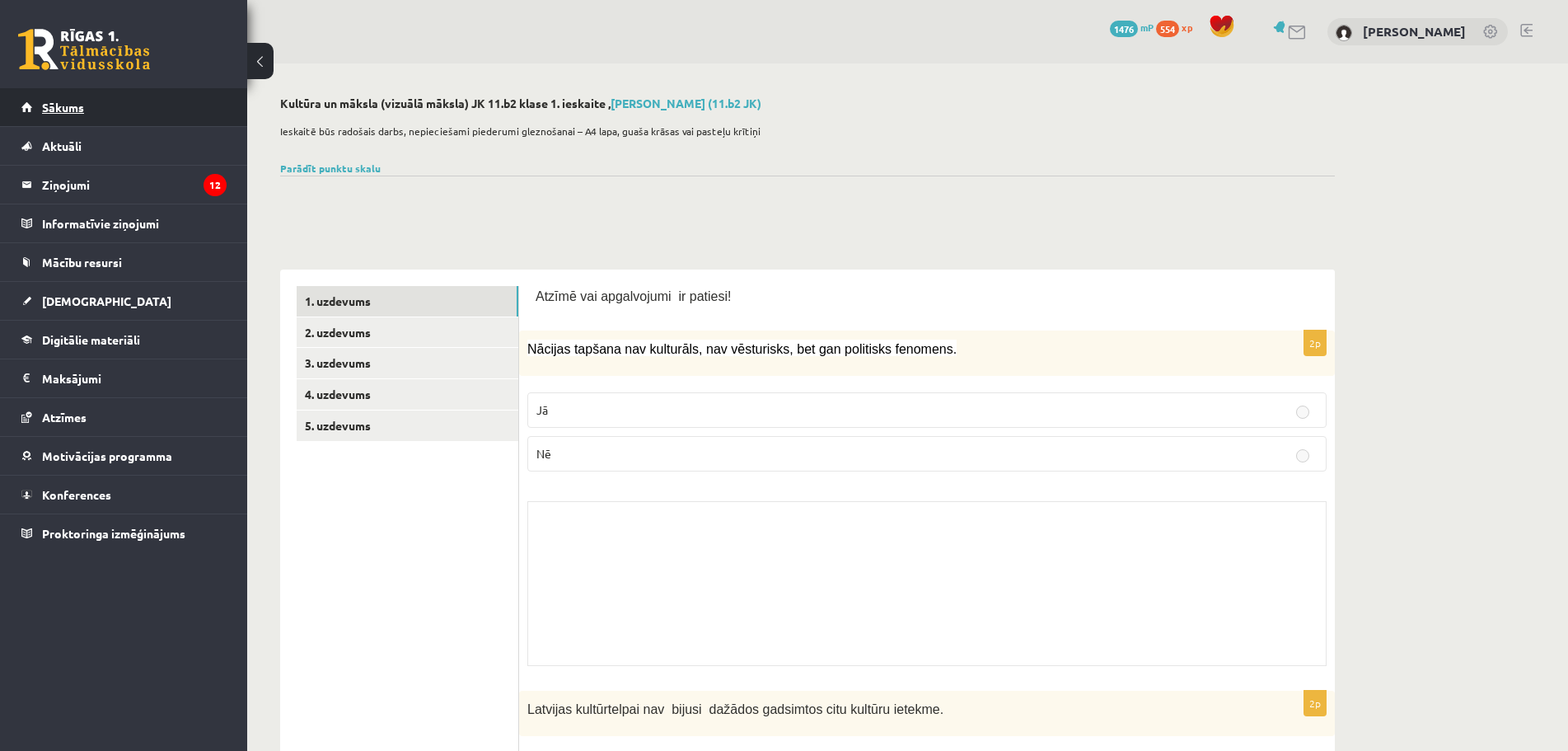
click at [77, 105] on span "Sākums" at bounding box center [63, 107] width 42 height 15
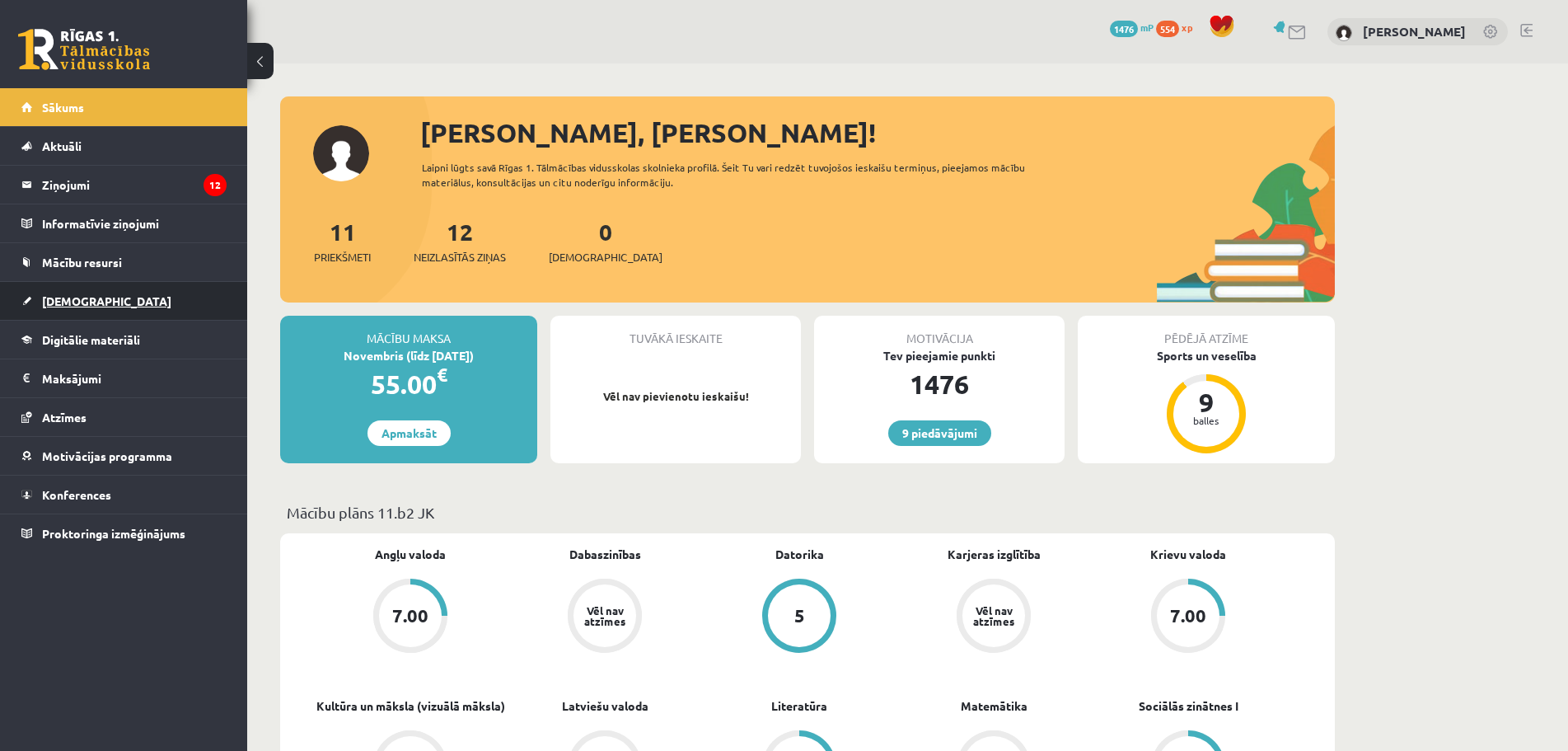
click at [79, 293] on link "[DEMOGRAPHIC_DATA]" at bounding box center [124, 301] width 205 height 38
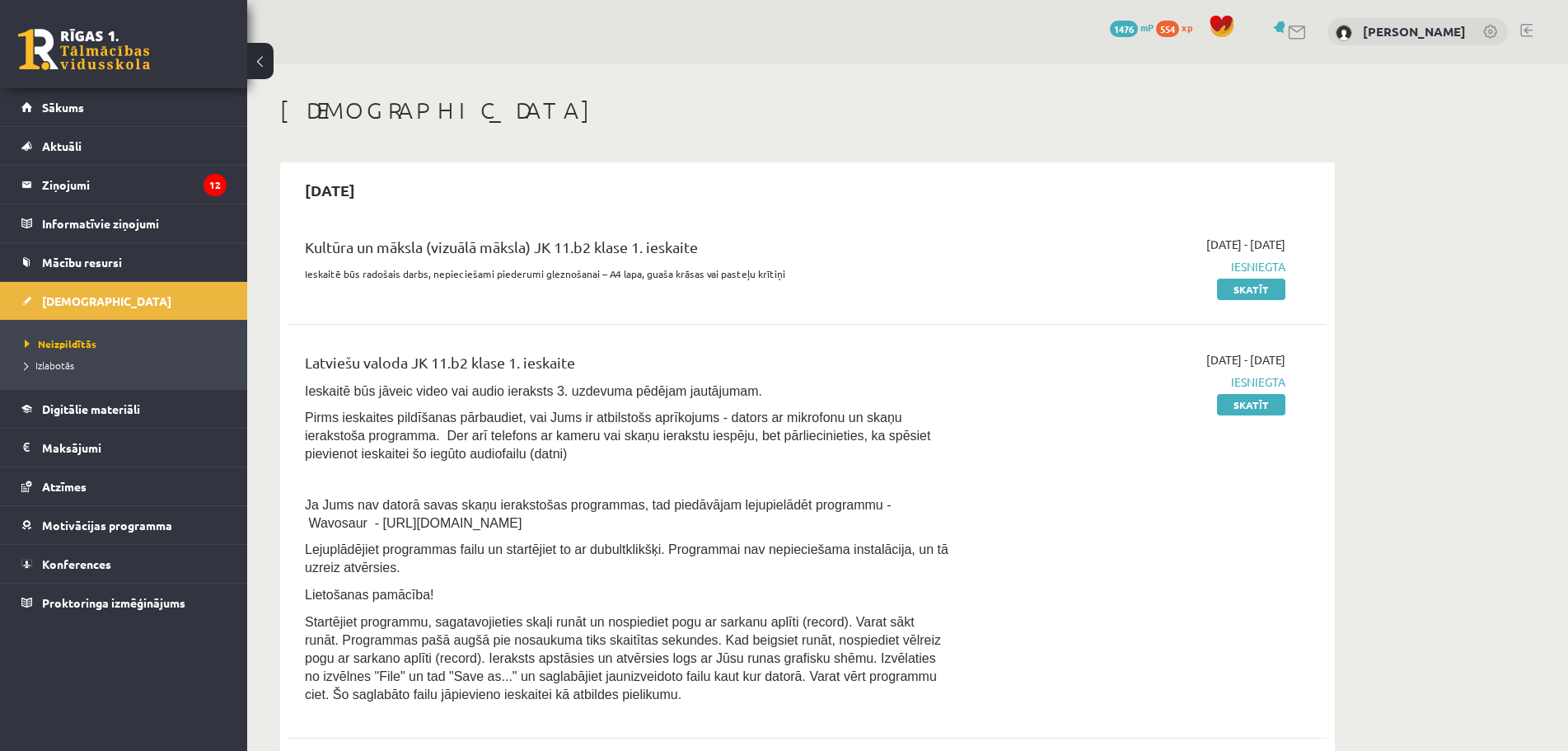
click at [1270, 277] on div "2025-10-01 - 2025-10-15 Iesniegta Skatīt" at bounding box center [1130, 266] width 335 height 62
click at [1270, 294] on link "Skatīt" at bounding box center [1251, 289] width 68 height 21
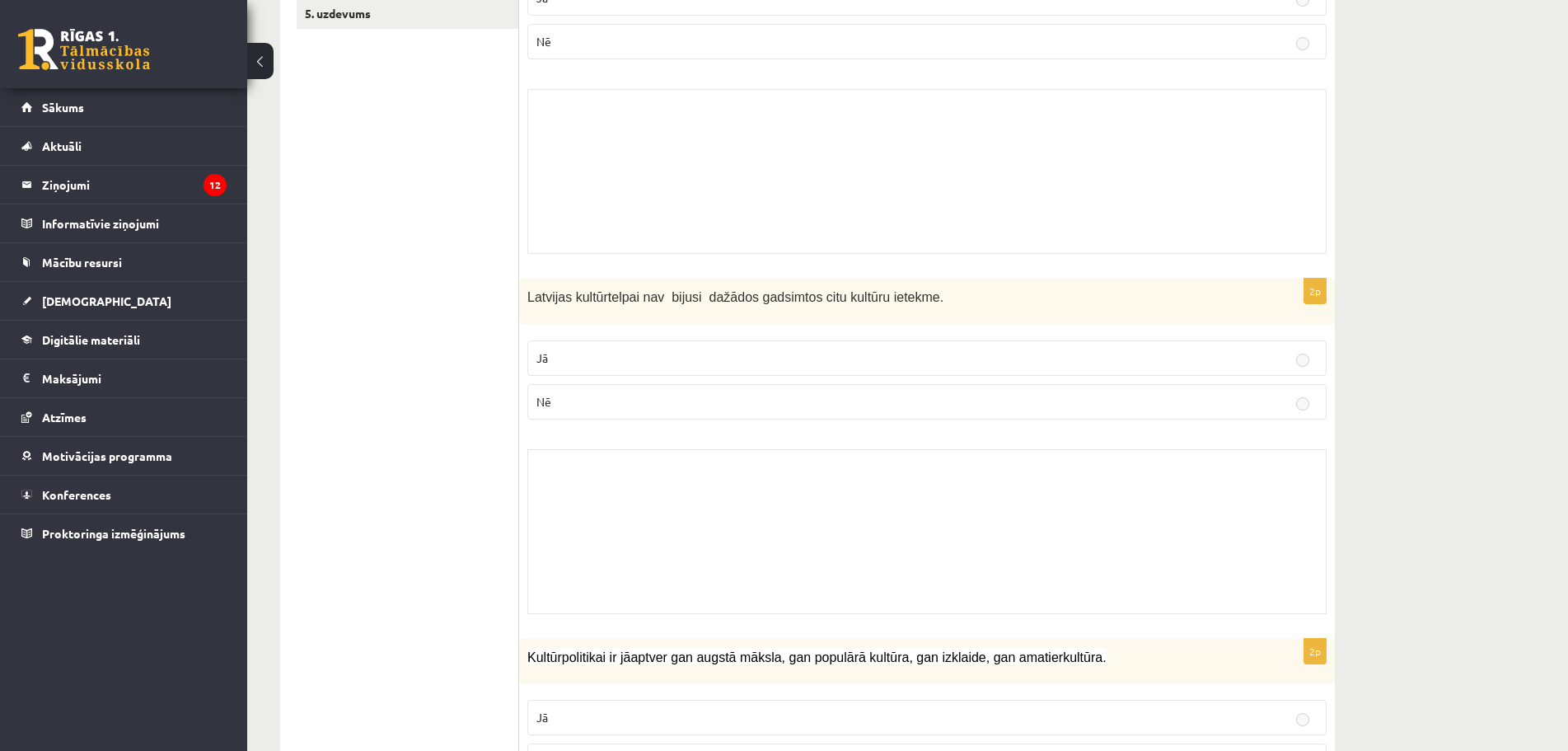
scroll to position [165, 0]
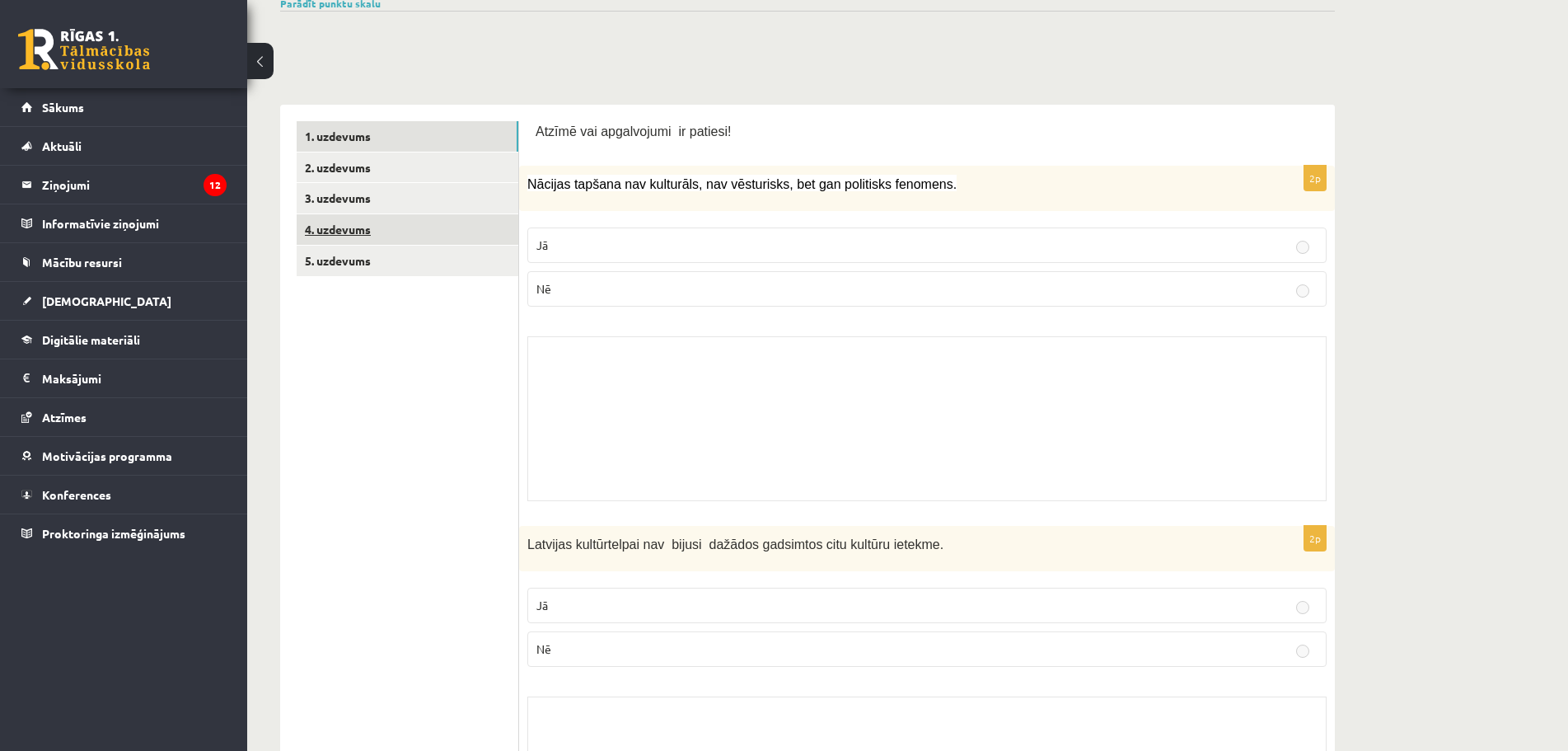
click at [365, 219] on link "4. uzdevums" at bounding box center [407, 229] width 222 height 31
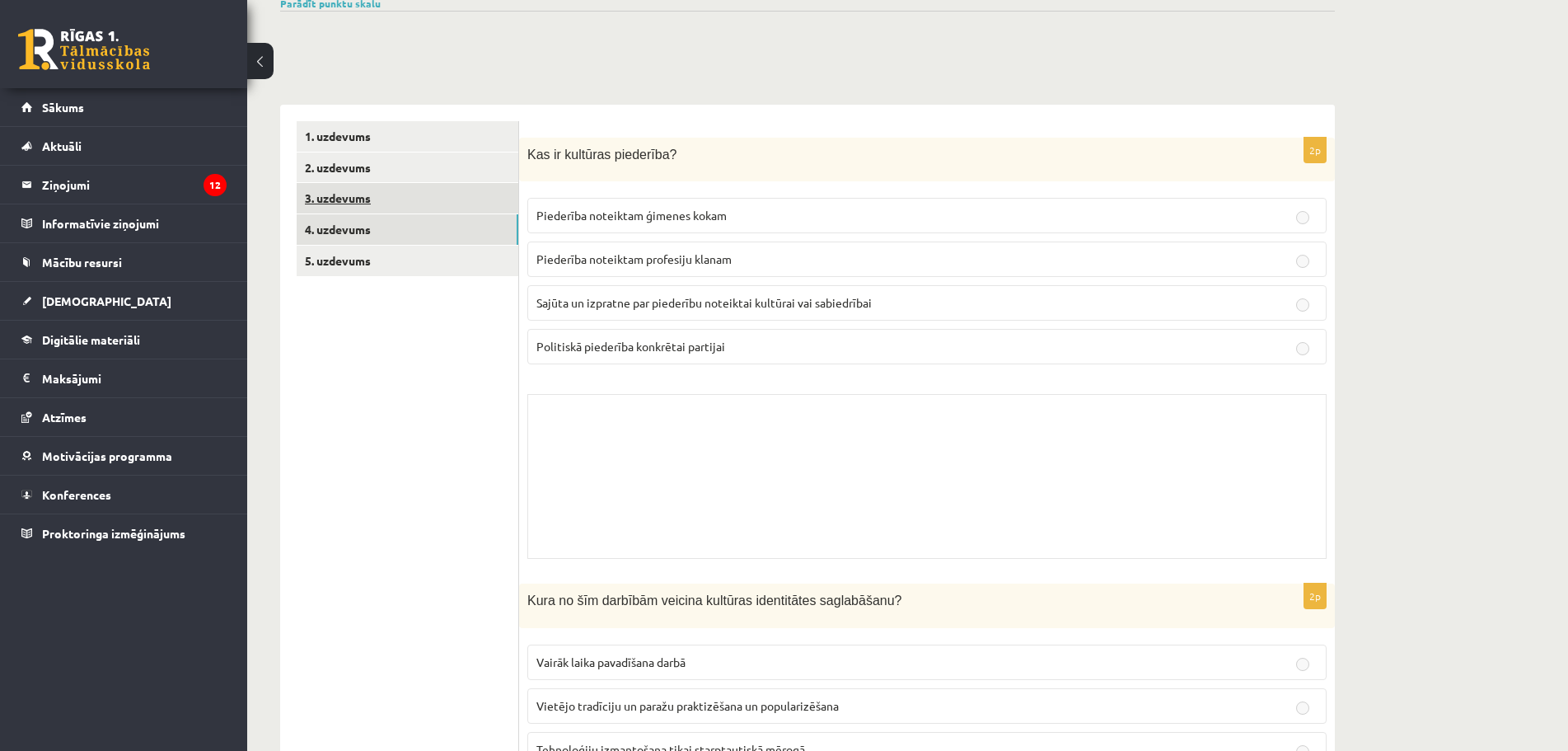
click at [348, 204] on link "3. uzdevums" at bounding box center [407, 198] width 222 height 31
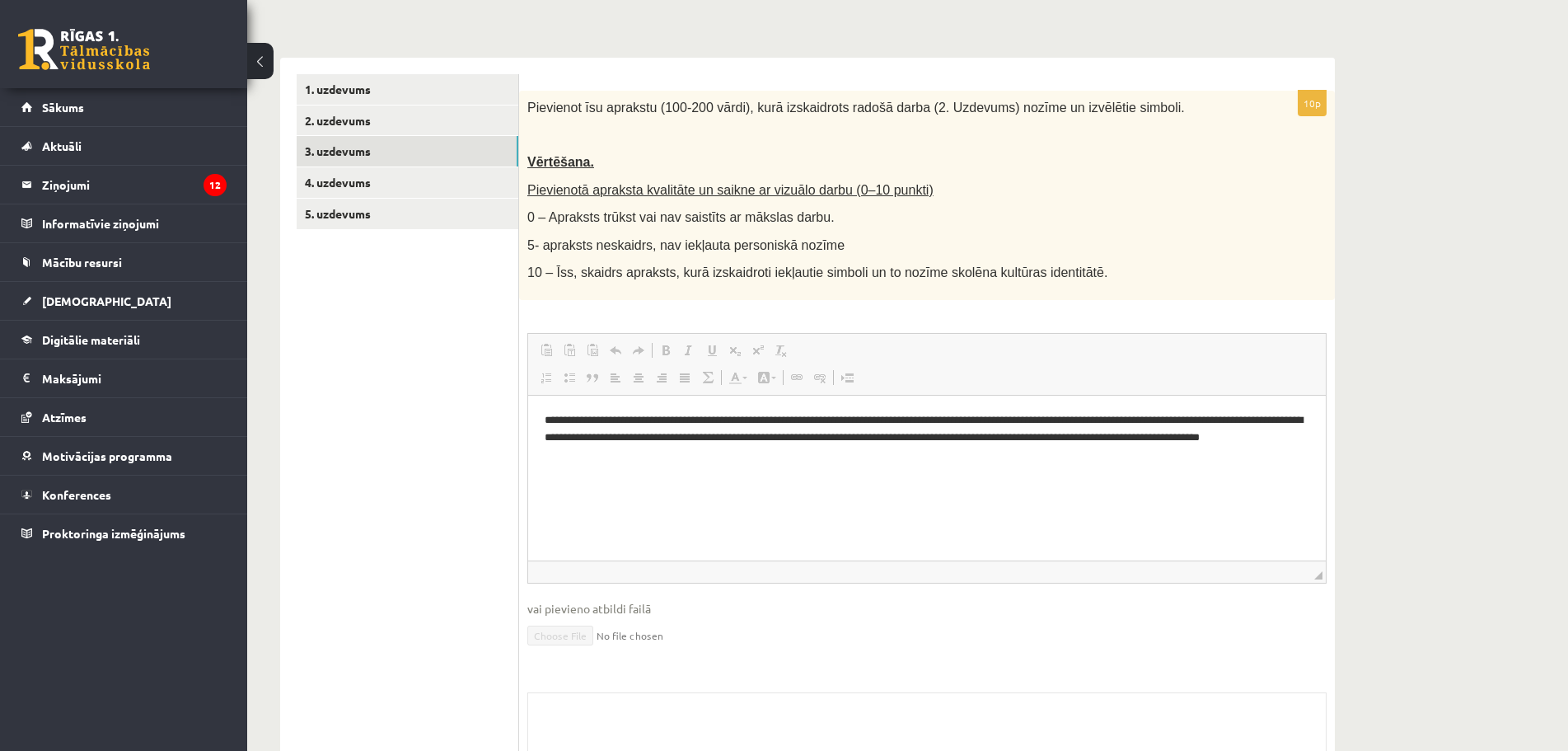
scroll to position [0, 0]
click at [348, 120] on link "2. uzdevums" at bounding box center [407, 120] width 222 height 31
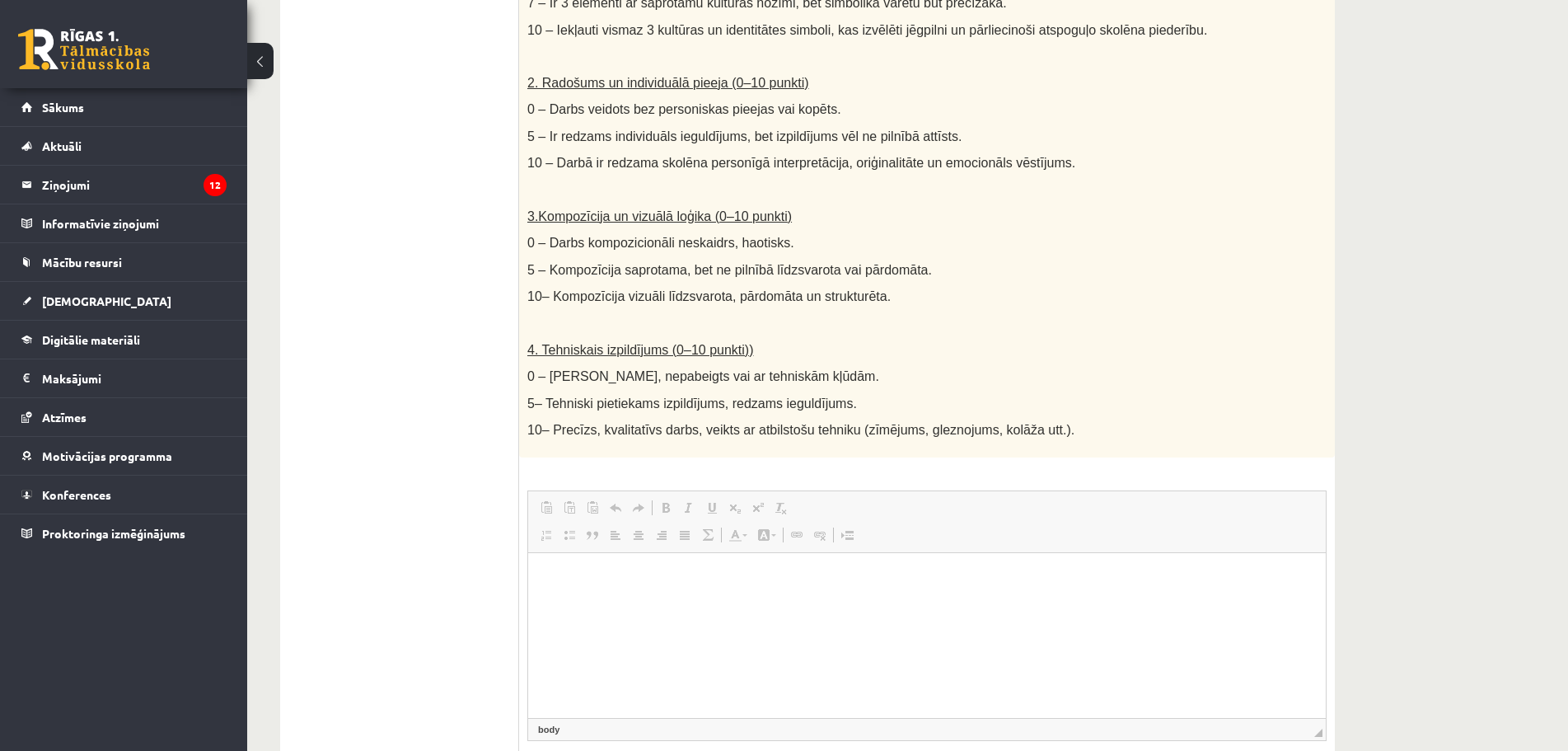
scroll to position [871, 0]
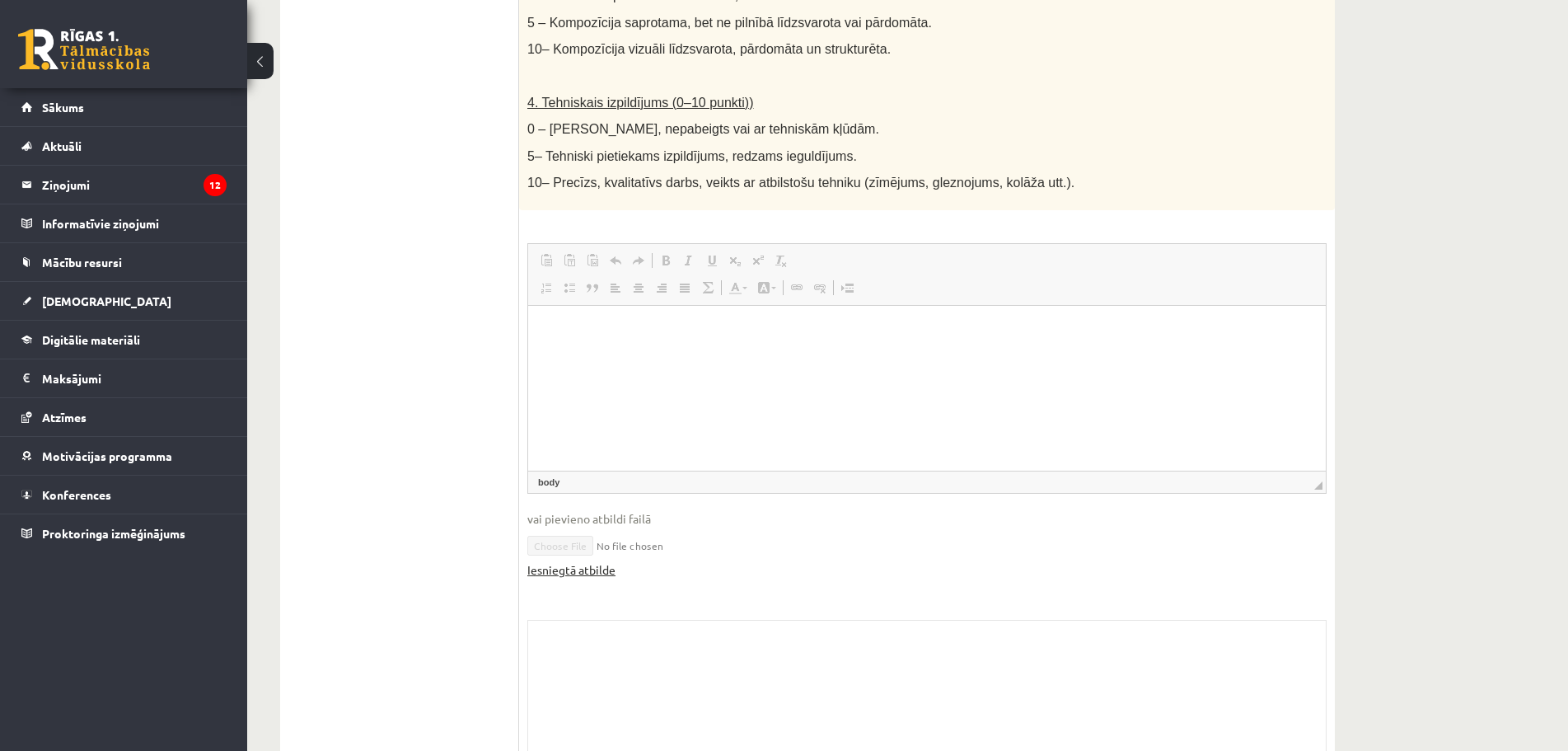
click at [608, 561] on link "Iesniegtā atbilde" at bounding box center [571, 570] width 88 height 17
